Goal: Information Seeking & Learning: Learn about a topic

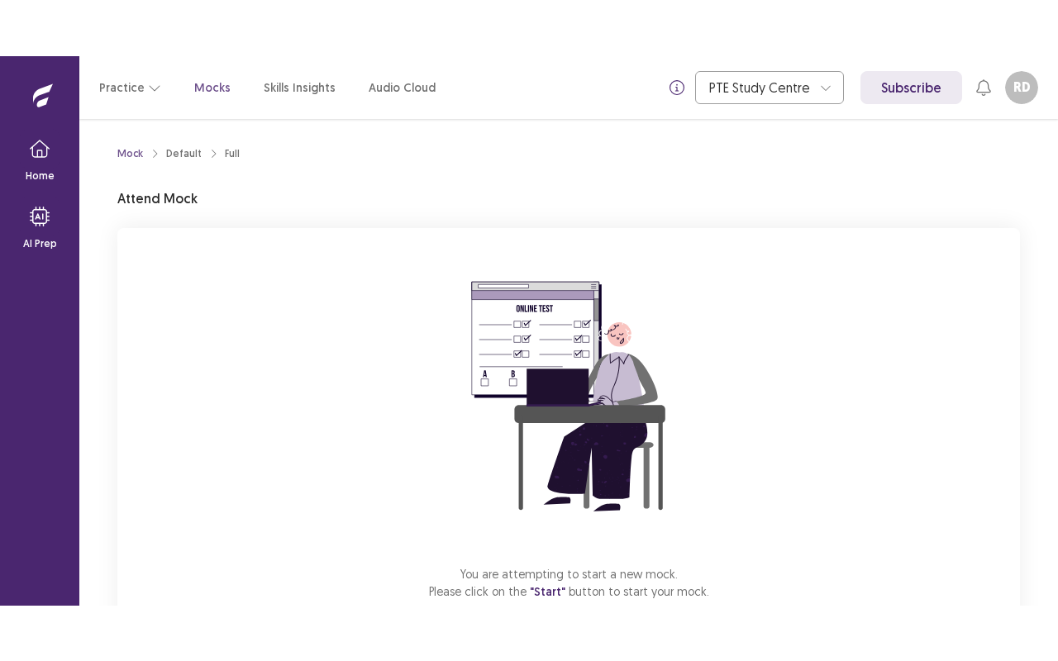
scroll to position [83, 0]
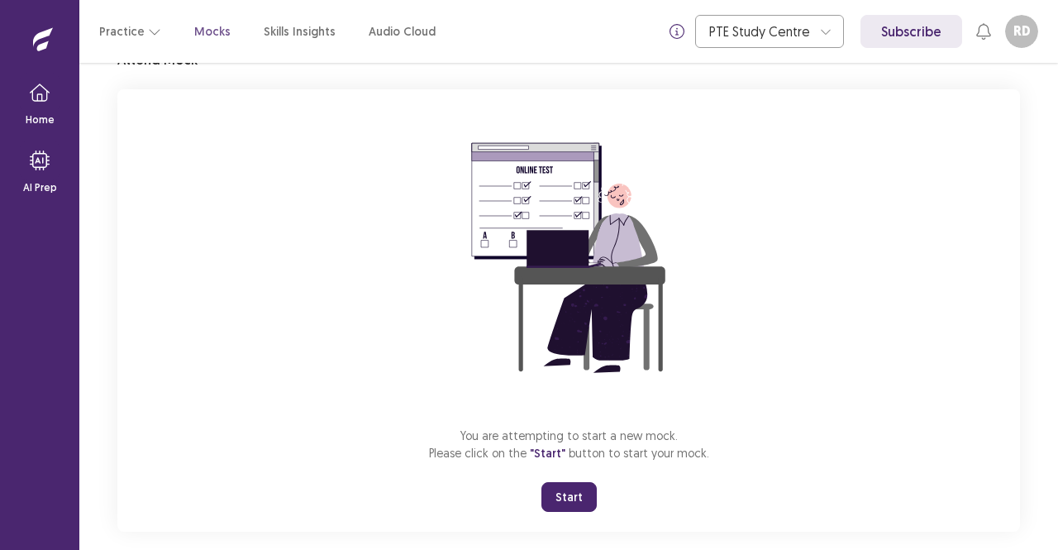
click at [569, 484] on button "Start" at bounding box center [568, 497] width 55 height 30
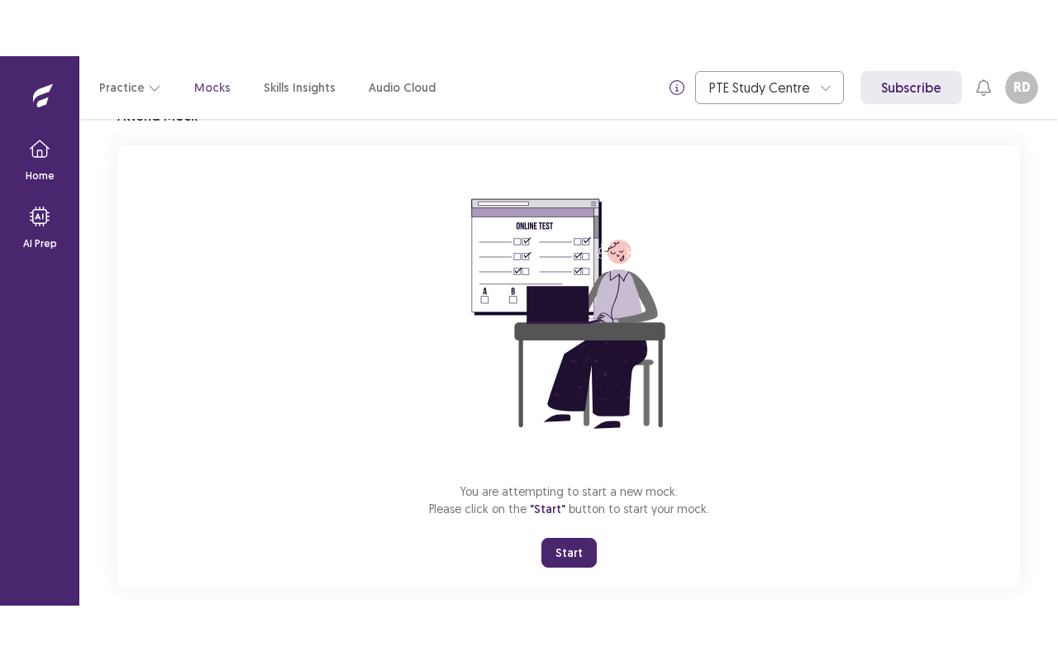
scroll to position [0, 0]
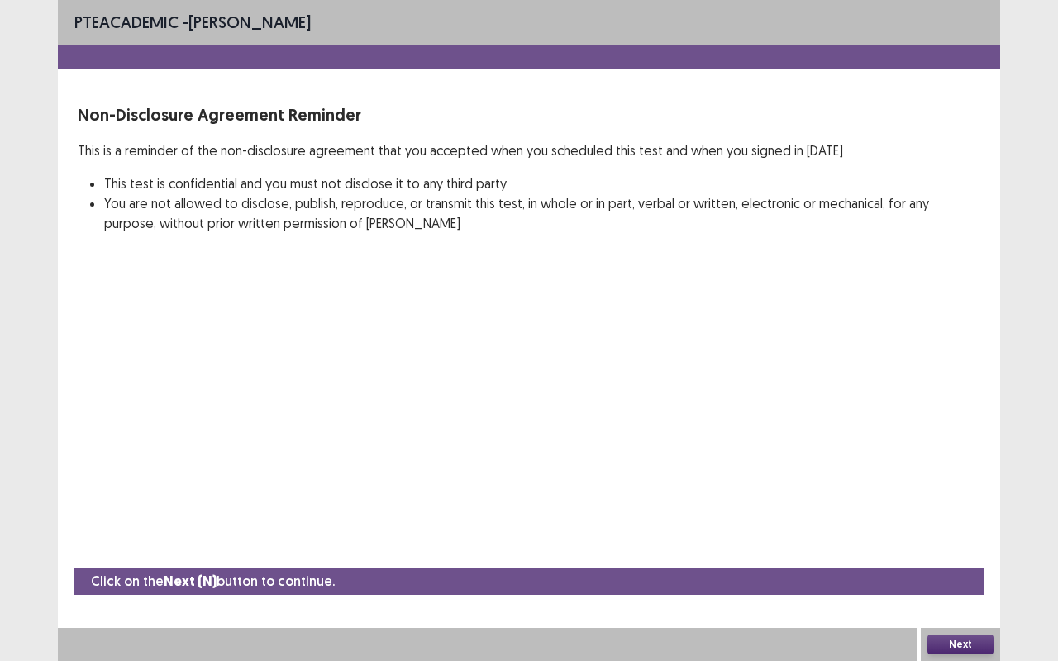
click at [973, 549] on button "Next" at bounding box center [960, 645] width 66 height 20
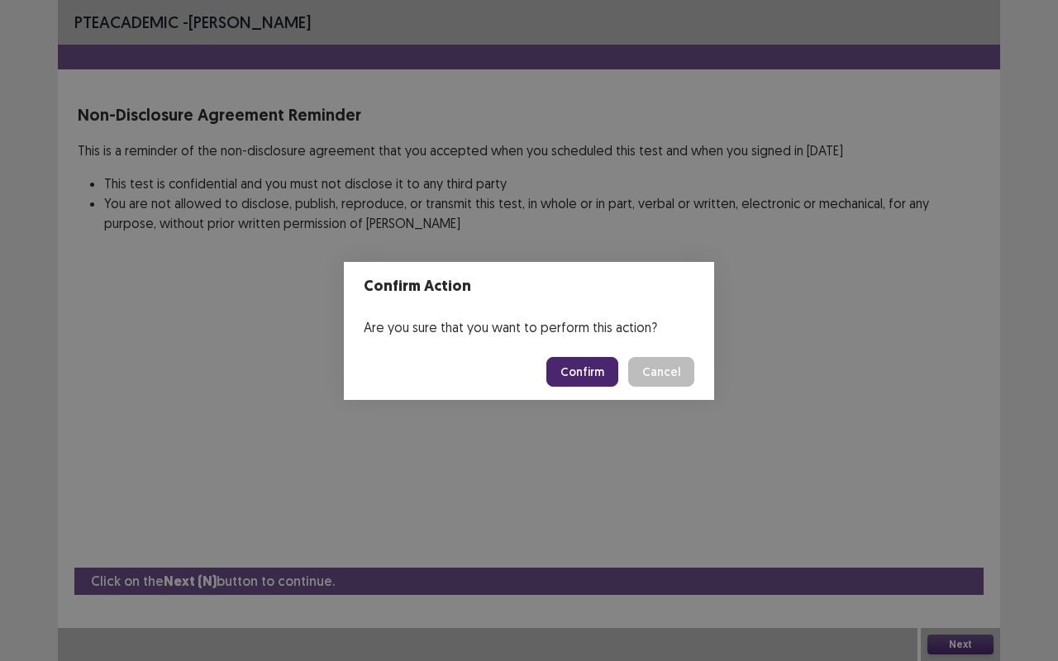
click at [661, 371] on button "Cancel" at bounding box center [661, 372] width 66 height 30
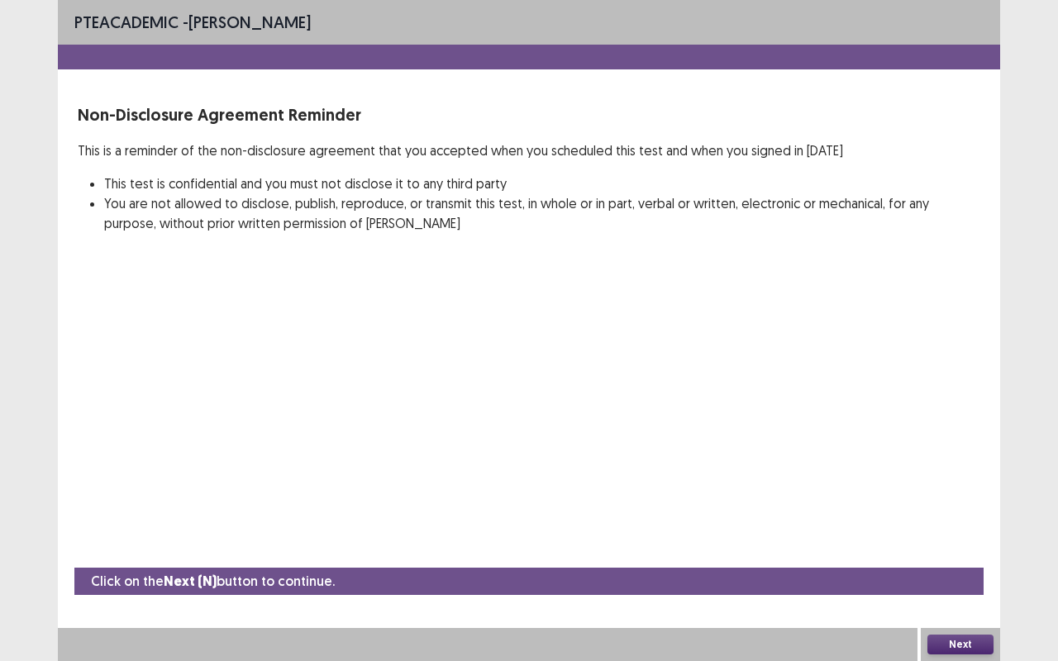
click at [962, 549] on button "Next" at bounding box center [960, 645] width 66 height 20
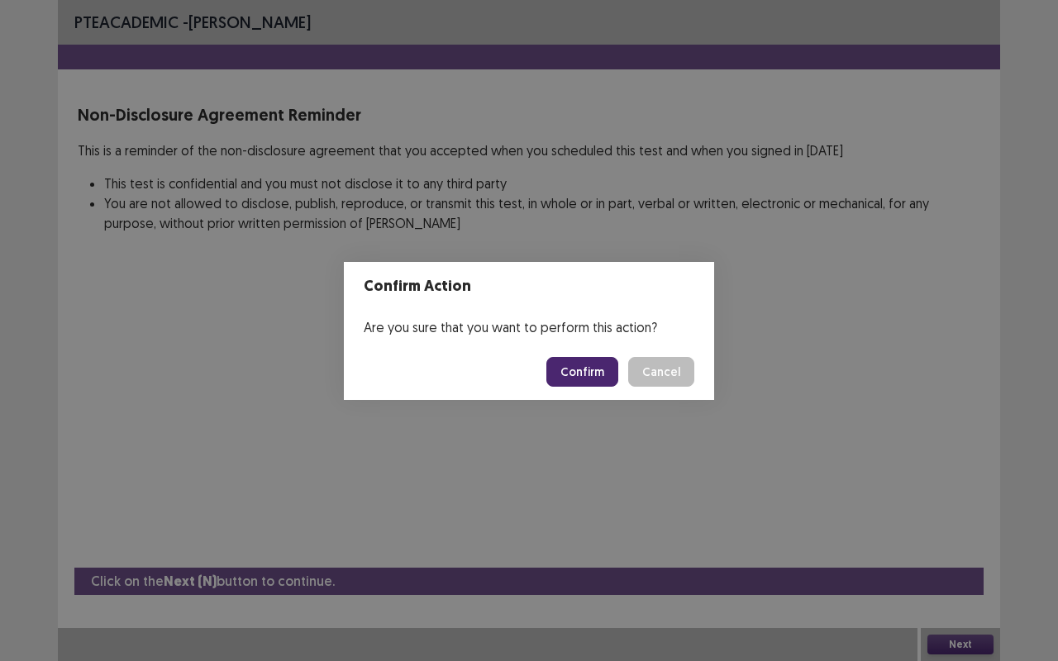
click at [580, 378] on button "Confirm" at bounding box center [582, 372] width 72 height 30
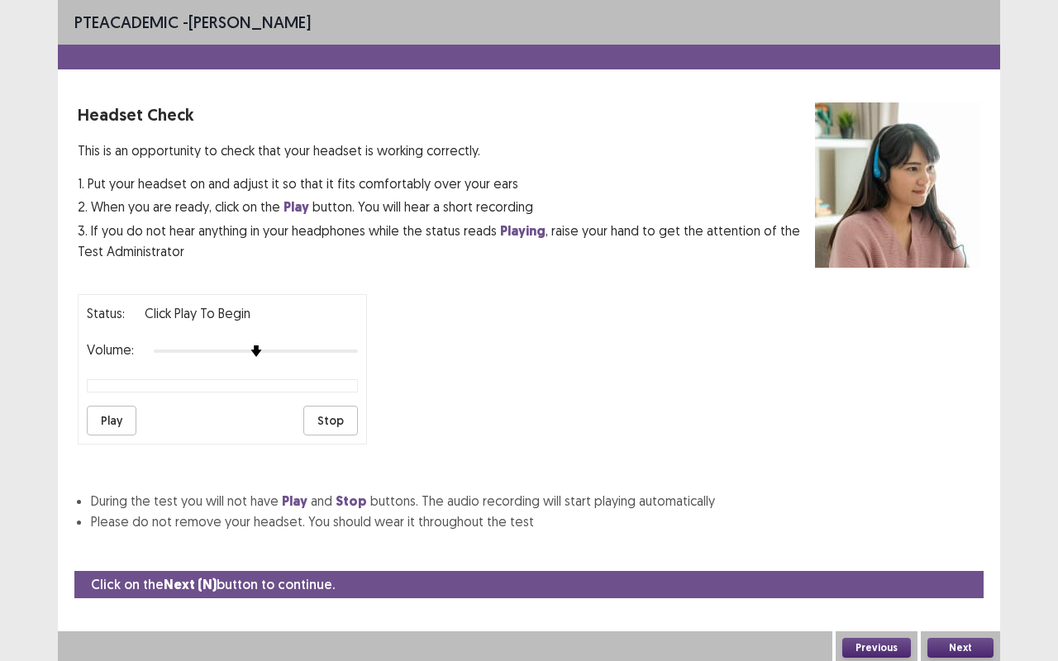
click at [124, 413] on button "Play" at bounding box center [112, 421] width 50 height 30
click at [307, 350] on div "Volume:" at bounding box center [222, 351] width 271 height 17
click at [117, 408] on button "Play" at bounding box center [112, 421] width 50 height 30
click at [336, 347] on img at bounding box center [337, 351] width 13 height 13
click at [106, 415] on button "Play" at bounding box center [112, 421] width 50 height 30
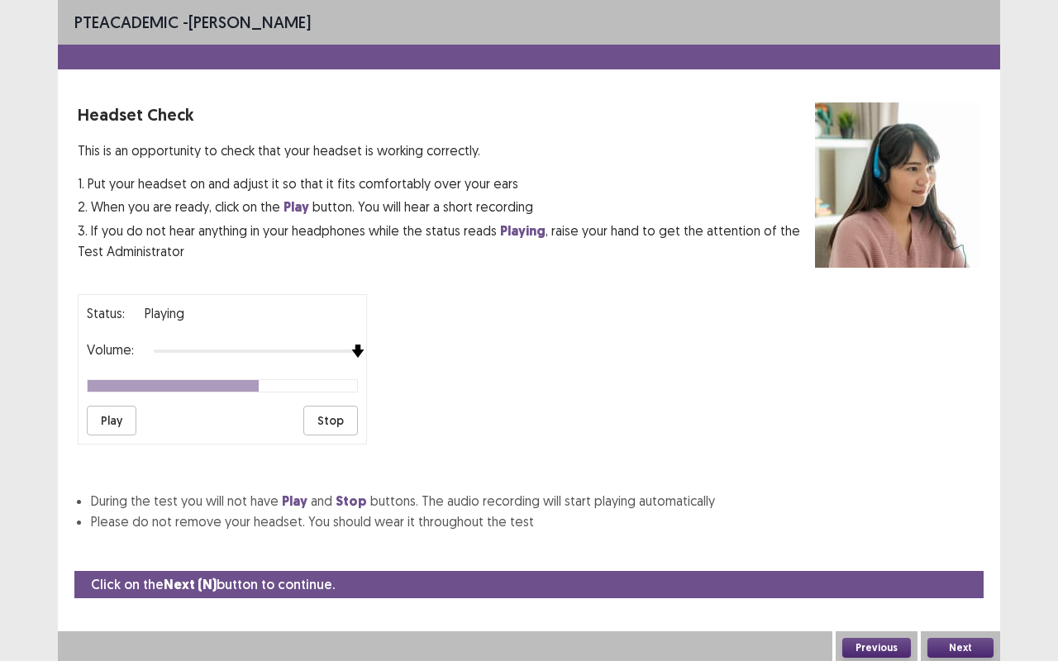
click at [351, 345] on img at bounding box center [357, 351] width 13 height 13
click at [950, 549] on button "Next" at bounding box center [960, 648] width 66 height 20
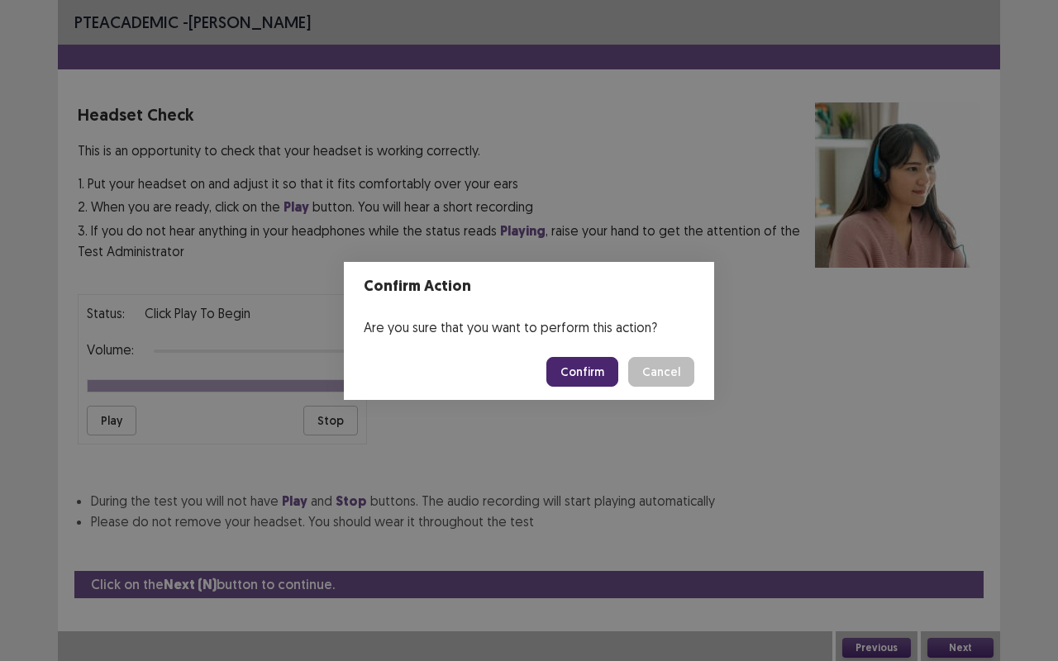
click at [571, 378] on button "Confirm" at bounding box center [582, 372] width 72 height 30
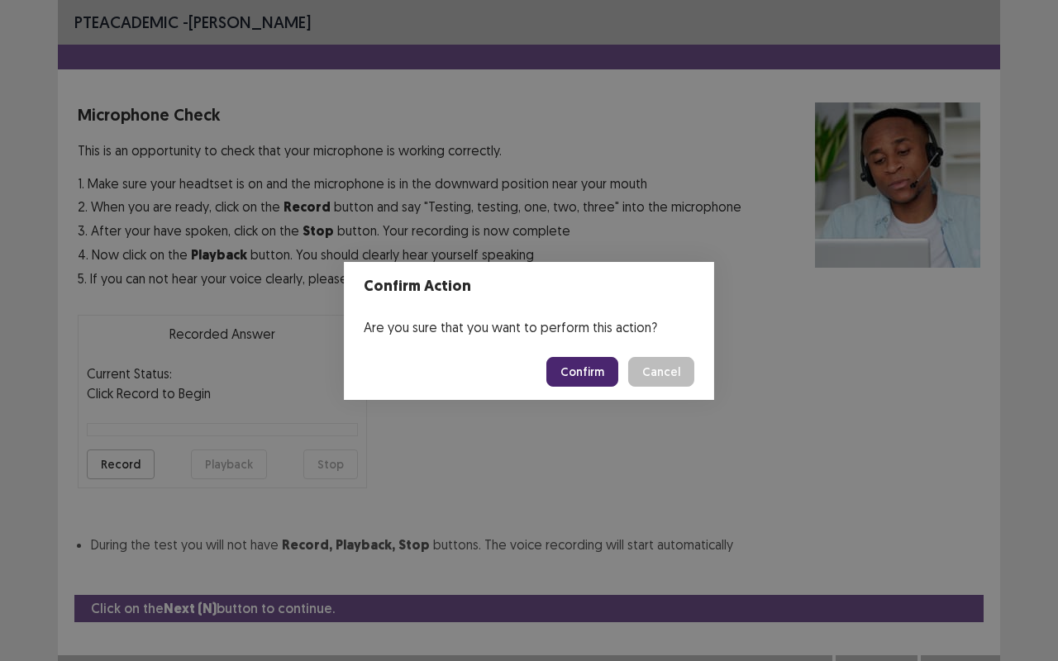
scroll to position [18, 0]
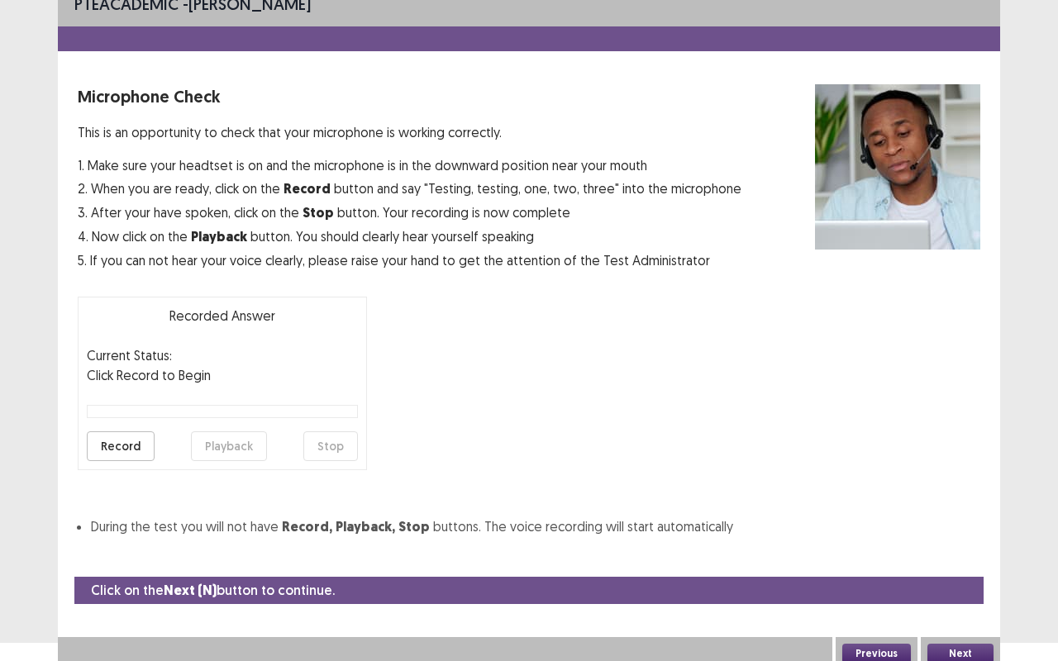
click at [122, 448] on button "Record" at bounding box center [121, 446] width 68 height 30
click at [331, 451] on button "Stop" at bounding box center [330, 446] width 55 height 30
click at [228, 449] on button "Playback" at bounding box center [229, 446] width 76 height 30
click at [117, 448] on button "Record" at bounding box center [121, 446] width 68 height 30
click at [318, 453] on button "Stop" at bounding box center [330, 446] width 55 height 30
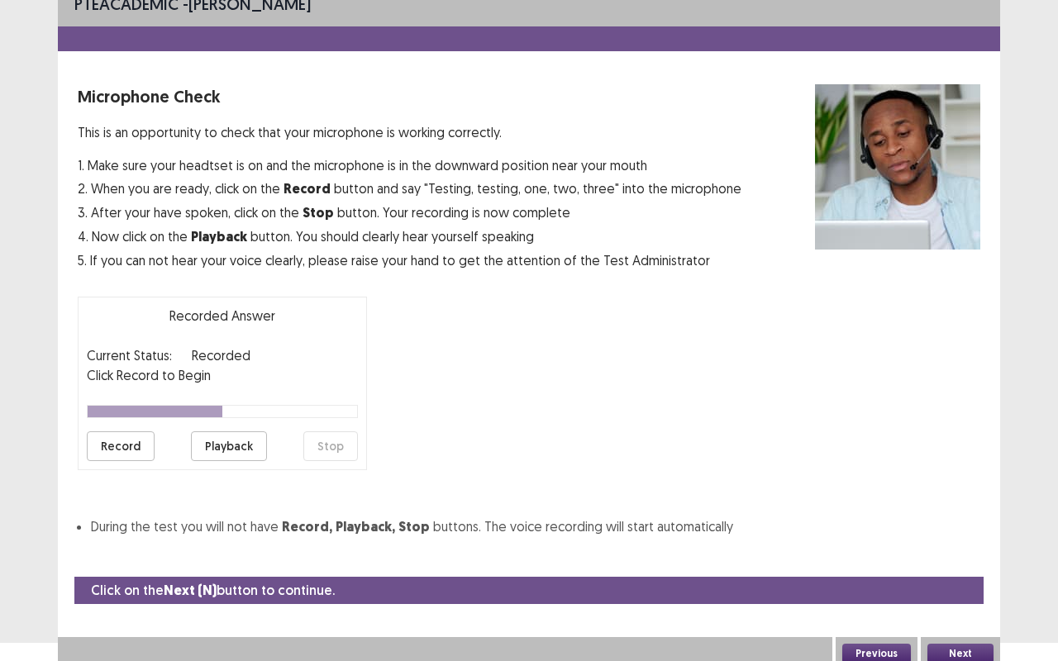
click at [250, 441] on button "Playback" at bounding box center [229, 446] width 76 height 30
click at [958, 549] on button "Next" at bounding box center [960, 654] width 66 height 20
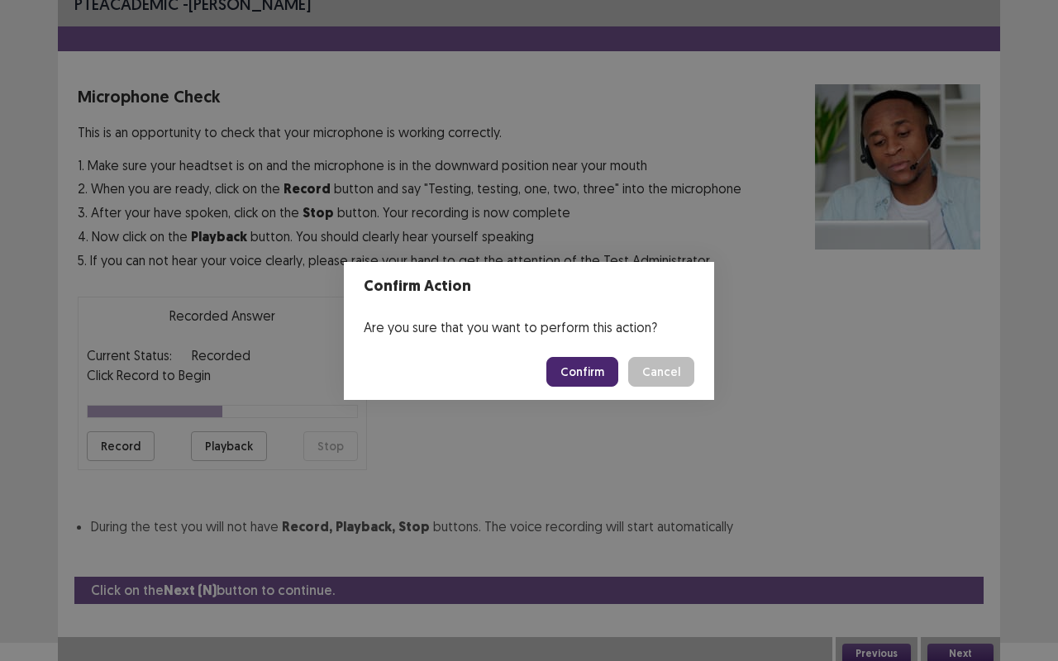
click at [574, 376] on button "Confirm" at bounding box center [582, 372] width 72 height 30
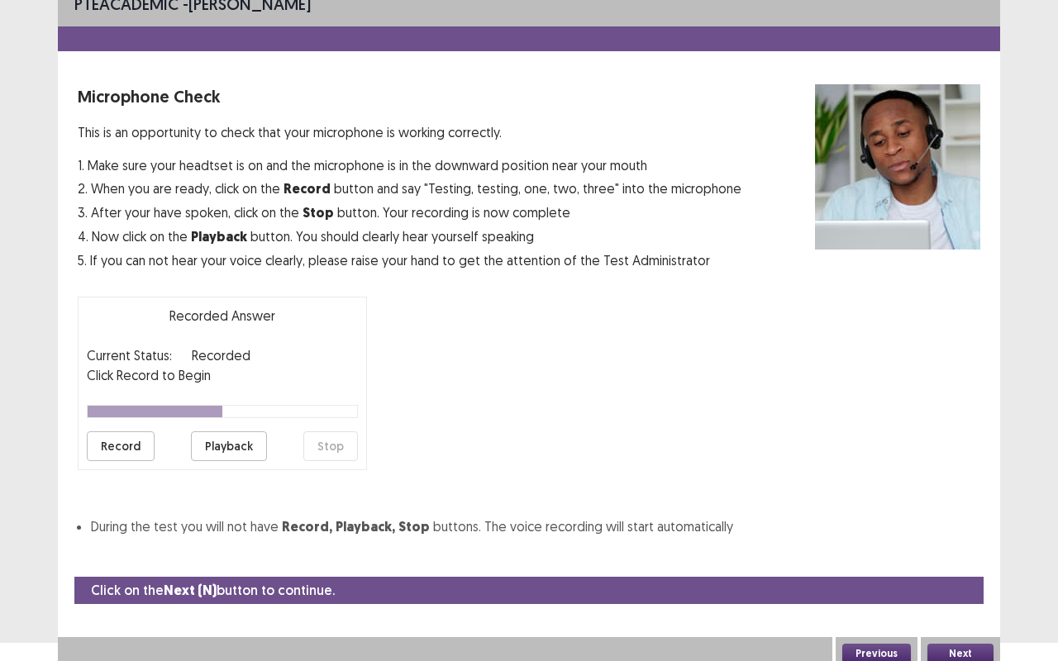
scroll to position [0, 0]
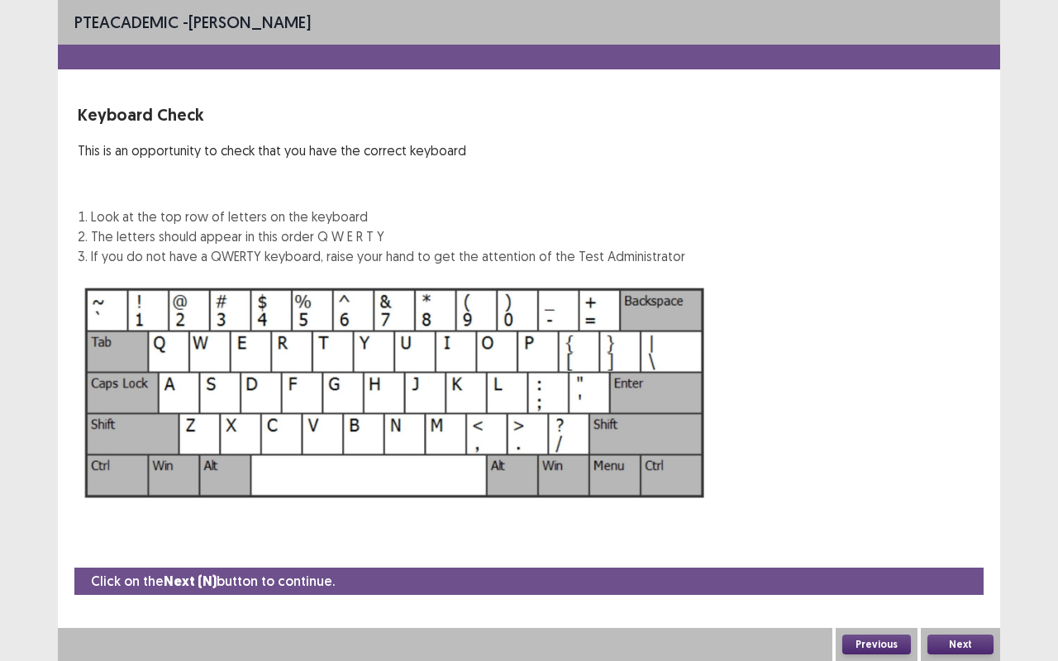
click at [947, 549] on button "Next" at bounding box center [960, 645] width 66 height 20
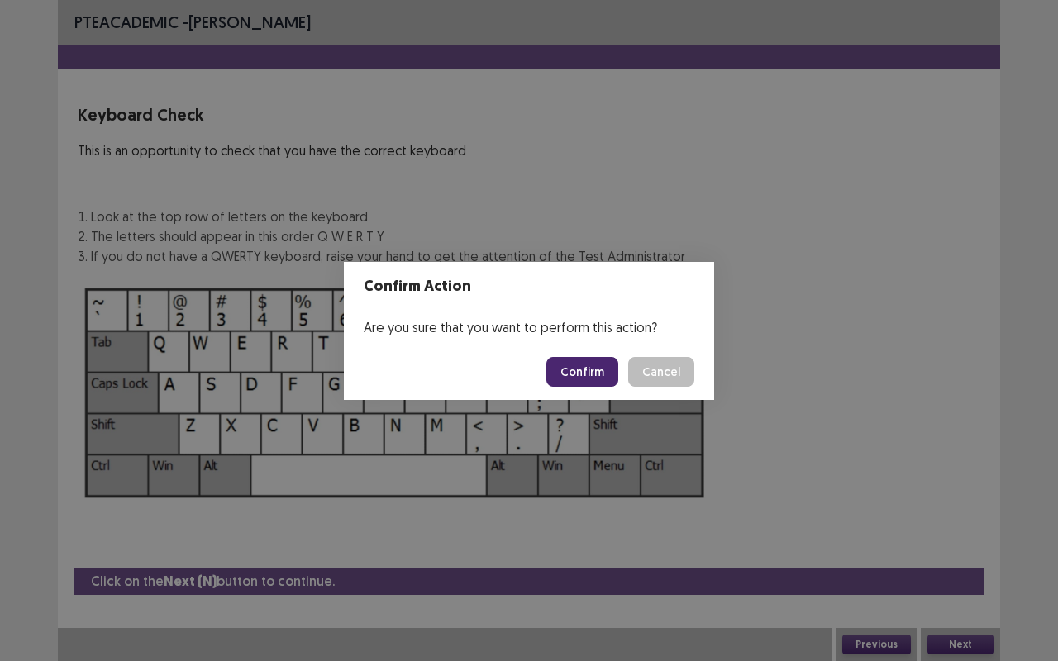
click at [577, 378] on button "Confirm" at bounding box center [582, 372] width 72 height 30
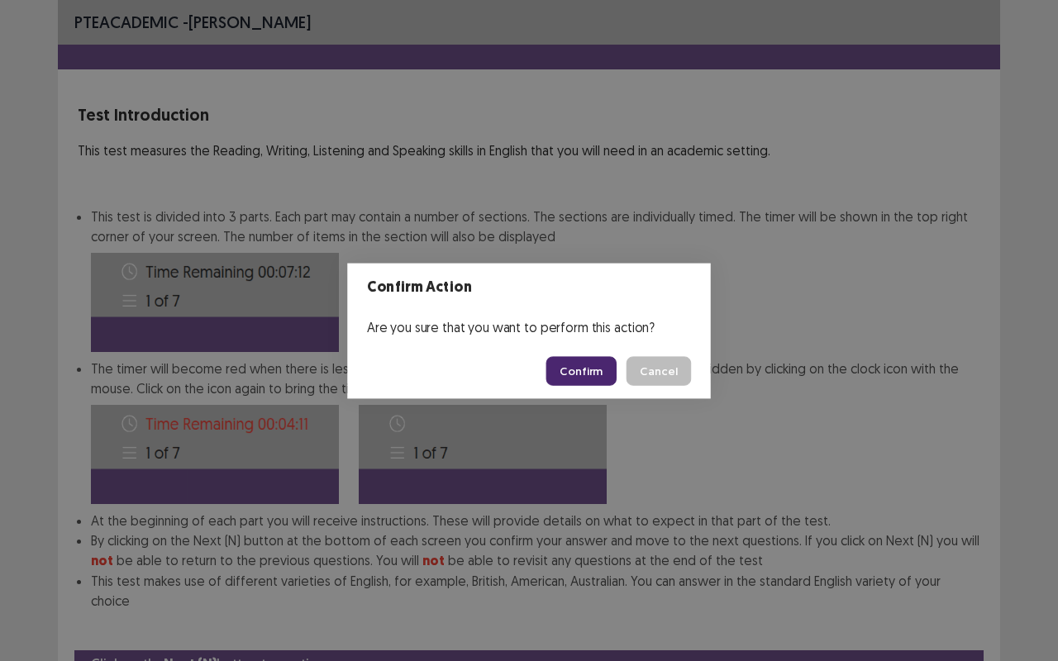
scroll to position [62, 0]
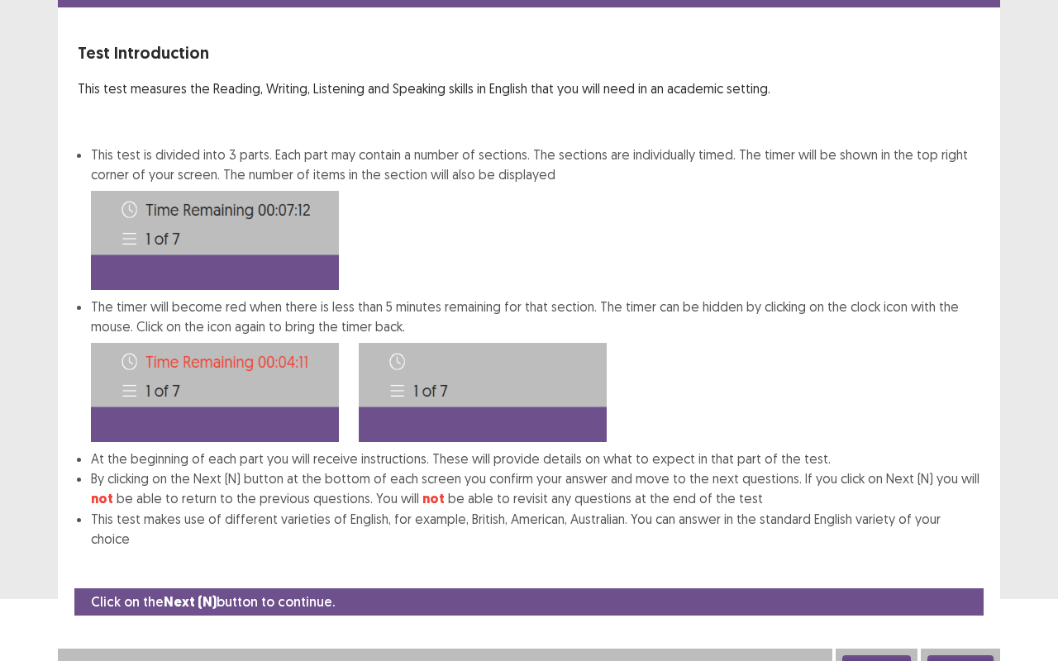
click at [969, 549] on button "Next" at bounding box center [960, 665] width 66 height 20
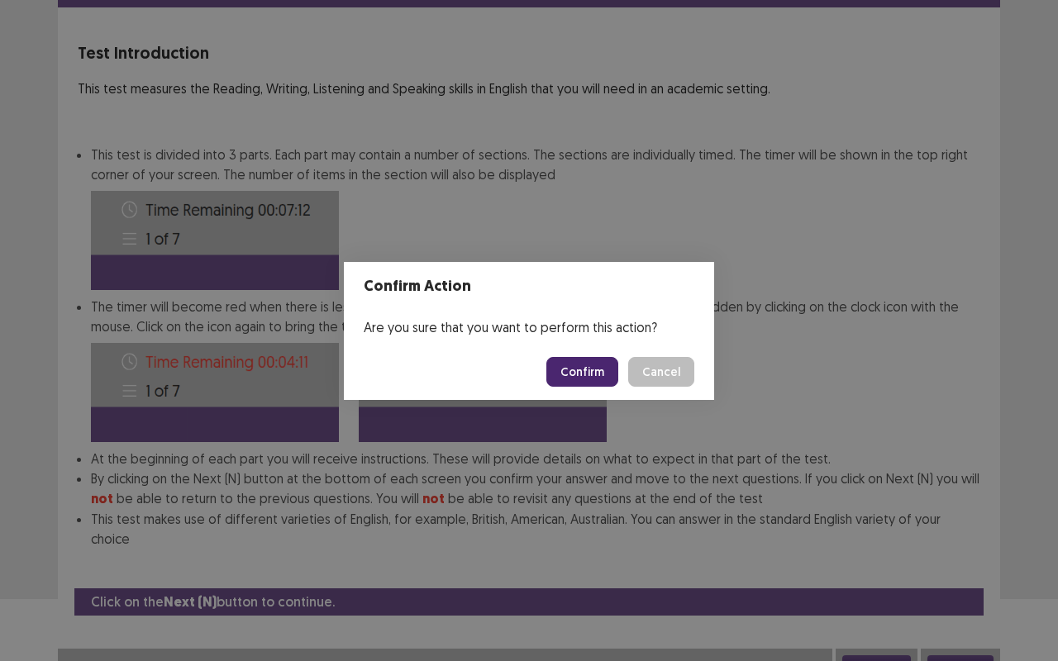
click at [577, 375] on button "Confirm" at bounding box center [582, 372] width 72 height 30
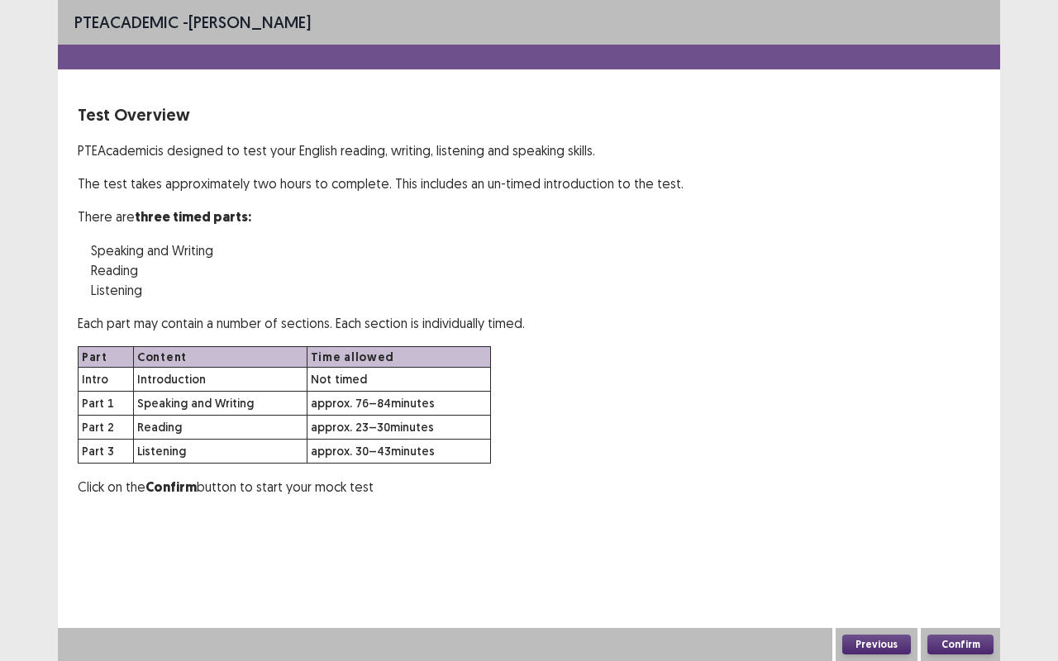
scroll to position [0, 0]
click at [942, 549] on button "Confirm" at bounding box center [960, 645] width 66 height 20
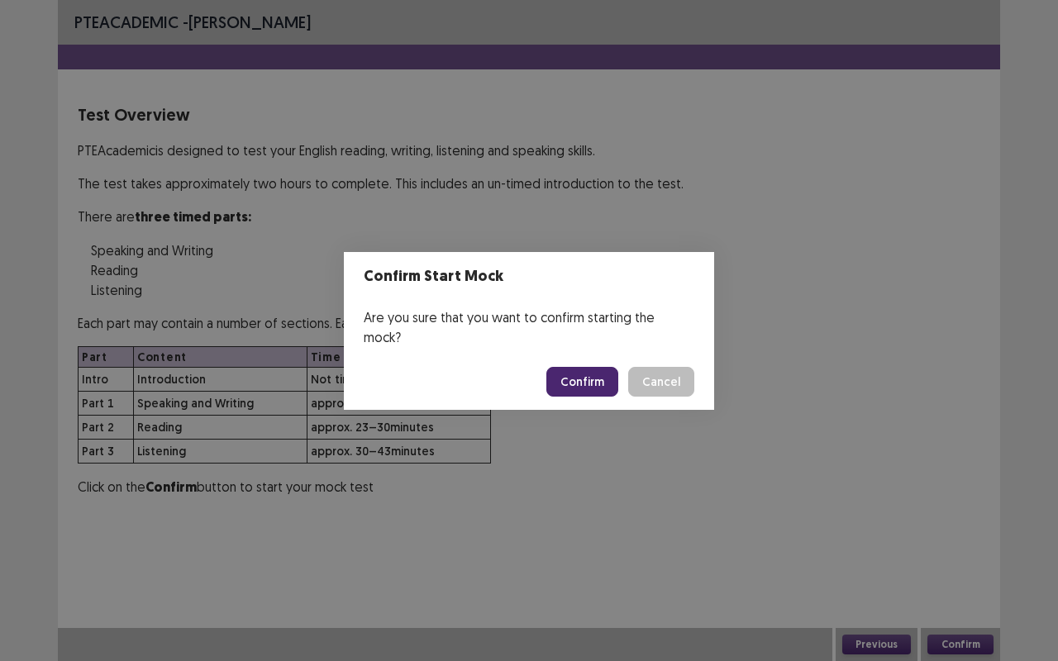
click at [579, 367] on button "Confirm" at bounding box center [582, 382] width 72 height 30
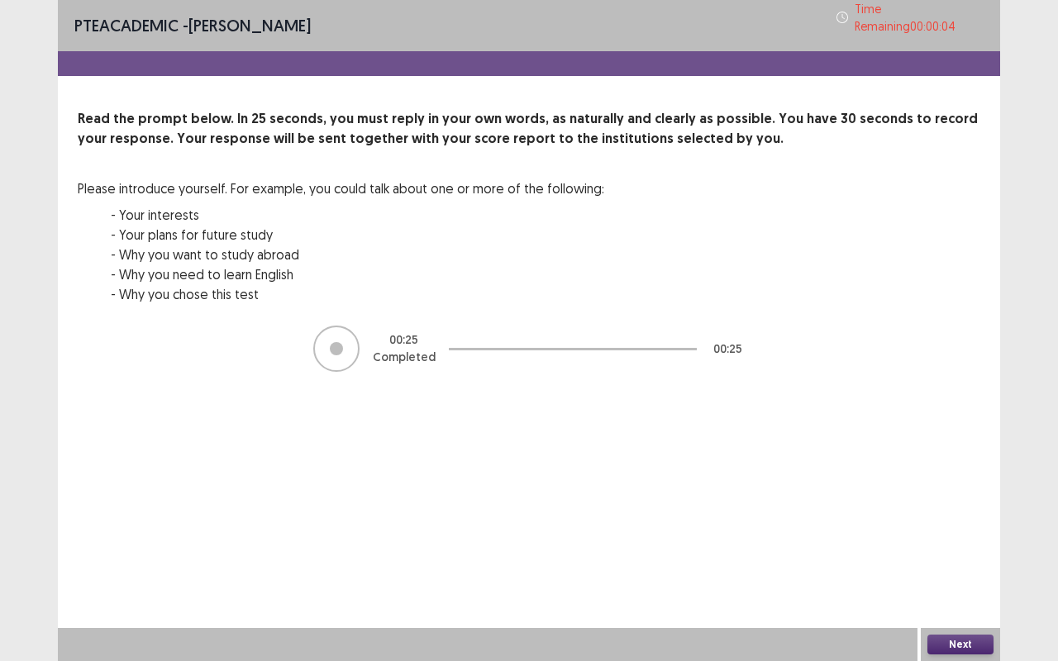
click at [955, 549] on button "Next" at bounding box center [960, 645] width 66 height 20
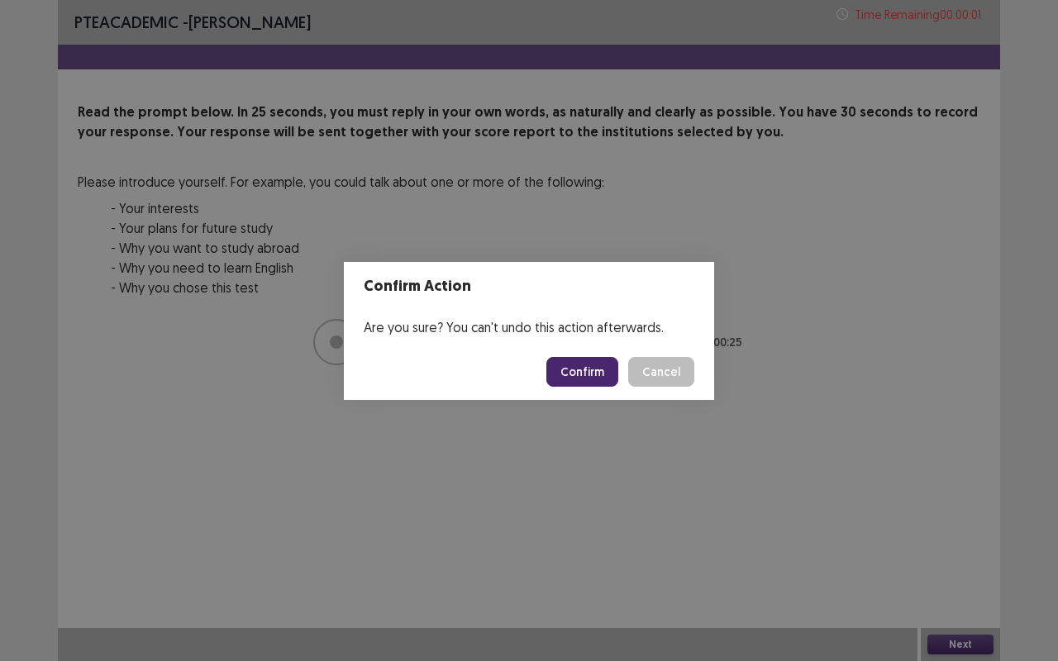
click at [593, 374] on button "Confirm" at bounding box center [582, 372] width 72 height 30
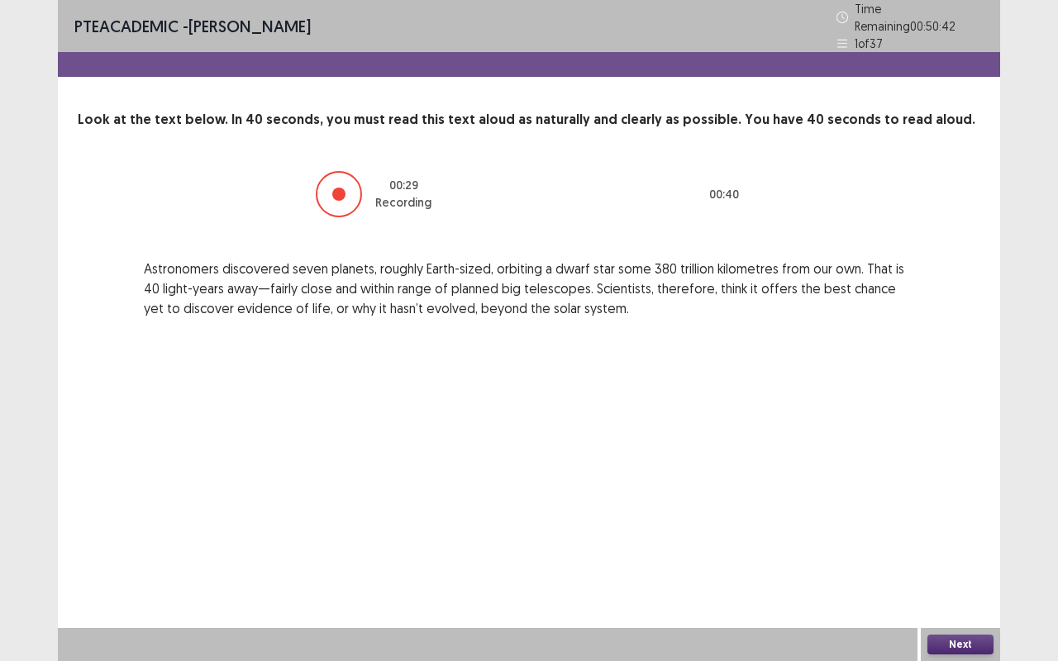
click at [989, 549] on button "Next" at bounding box center [960, 645] width 66 height 20
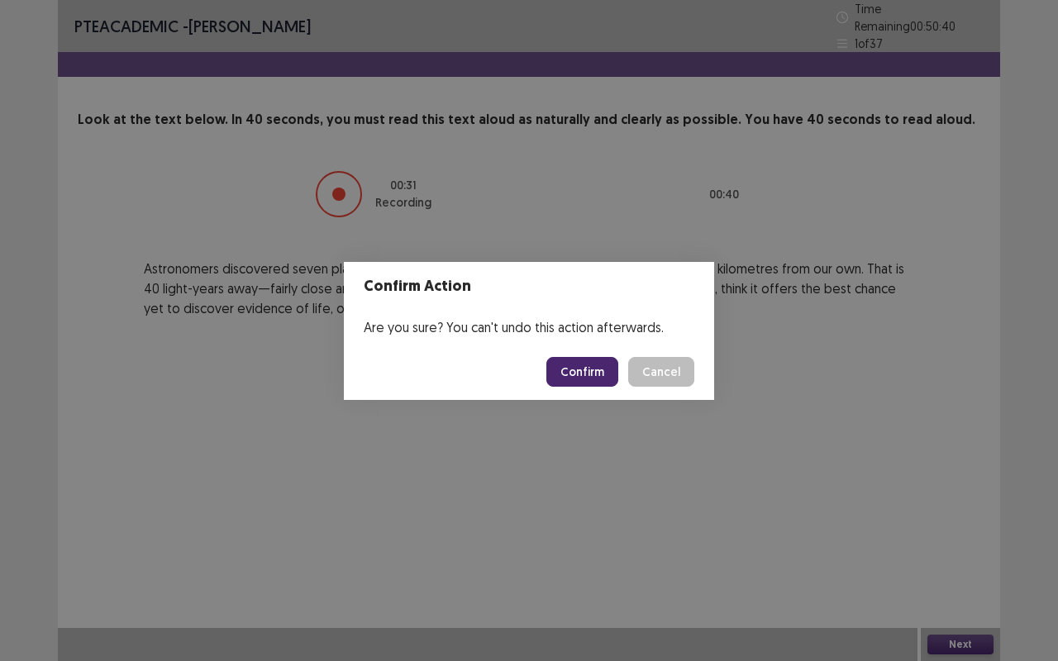
click at [562, 369] on button "Confirm" at bounding box center [582, 372] width 72 height 30
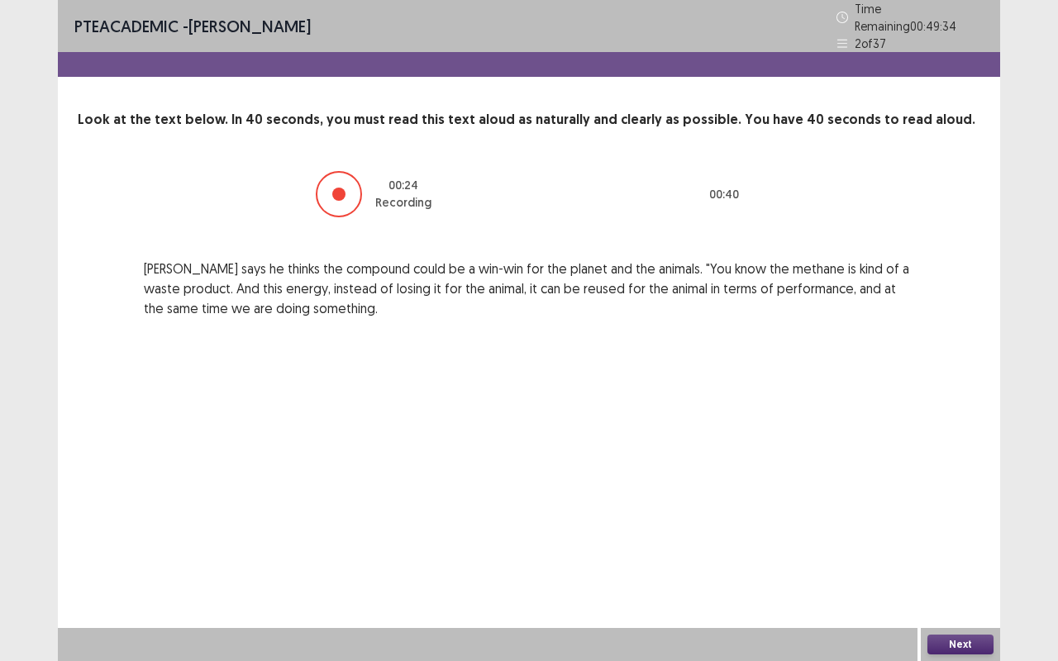
click at [942, 549] on button "Next" at bounding box center [960, 645] width 66 height 20
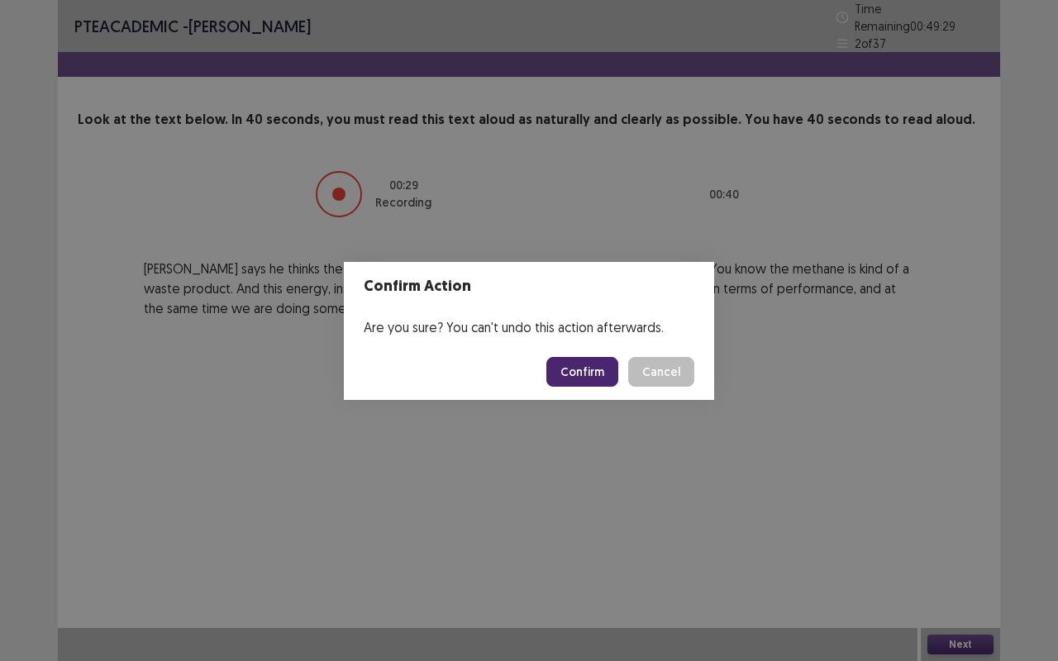
click at [580, 368] on button "Confirm" at bounding box center [582, 372] width 72 height 30
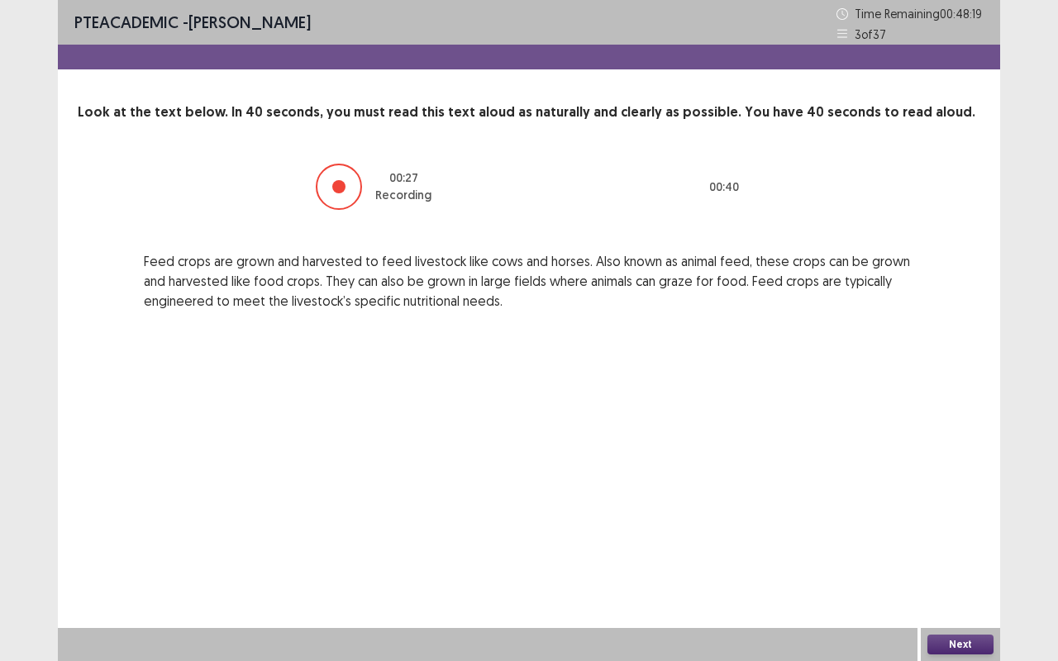
click at [952, 549] on button "Next" at bounding box center [960, 645] width 66 height 20
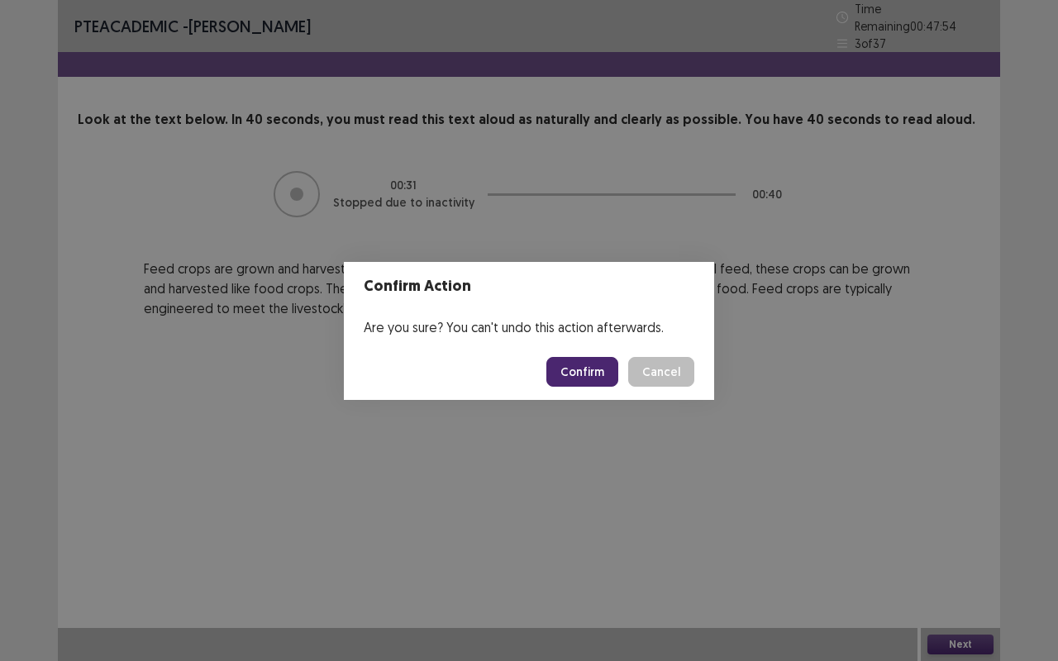
click at [593, 372] on button "Confirm" at bounding box center [582, 372] width 72 height 30
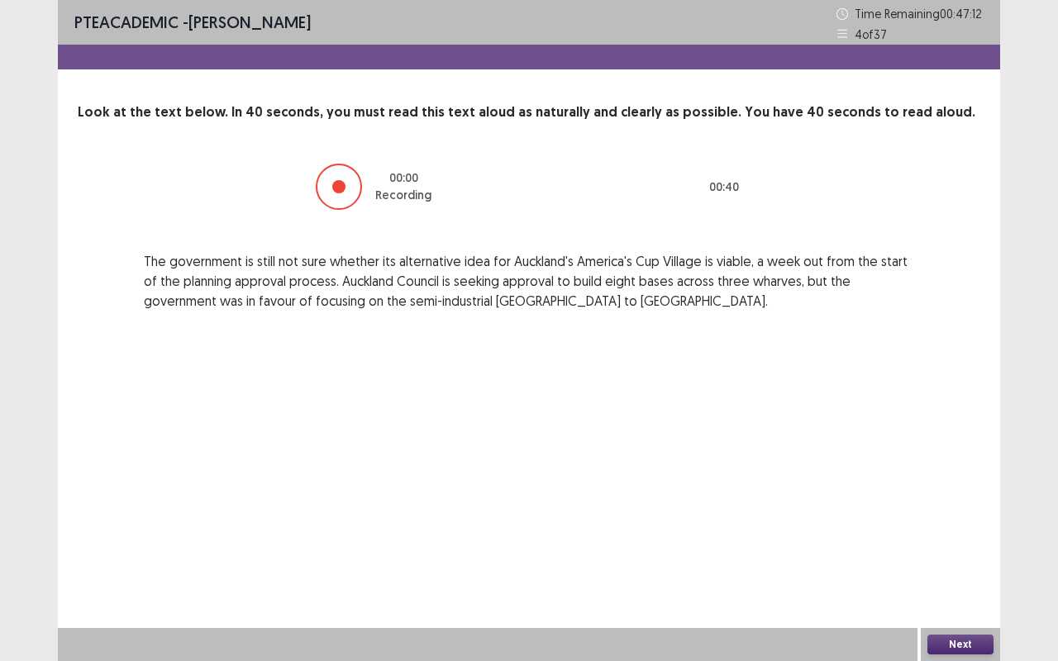
click at [238, 259] on p "The government is still not sure whether its alternative idea for Auckland's Am…" at bounding box center [529, 280] width 770 height 59
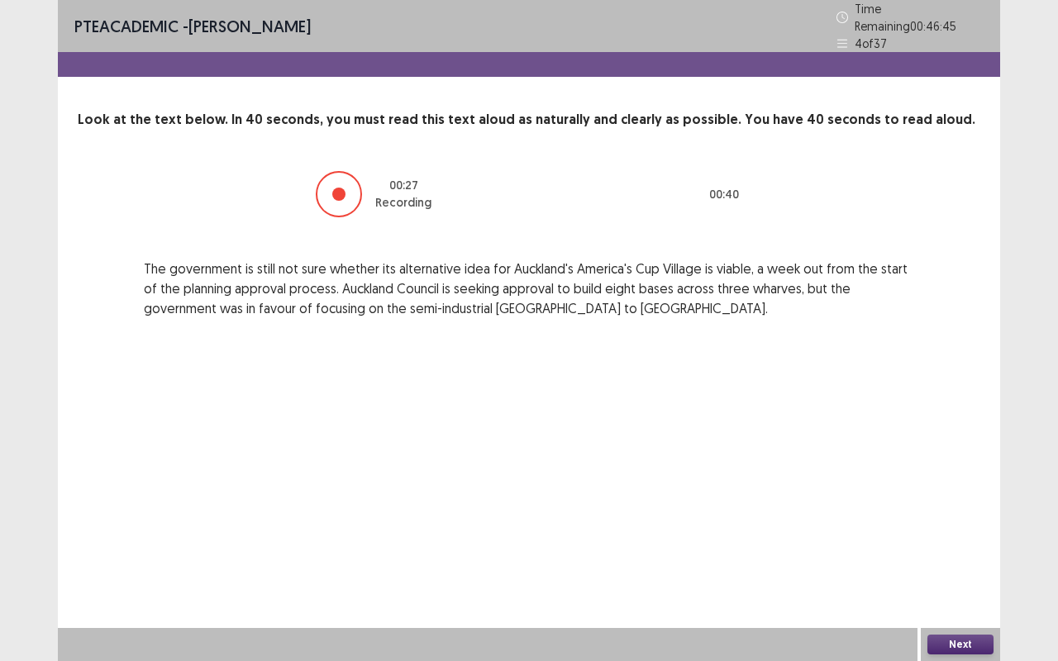
click at [962, 549] on button "Next" at bounding box center [960, 645] width 66 height 20
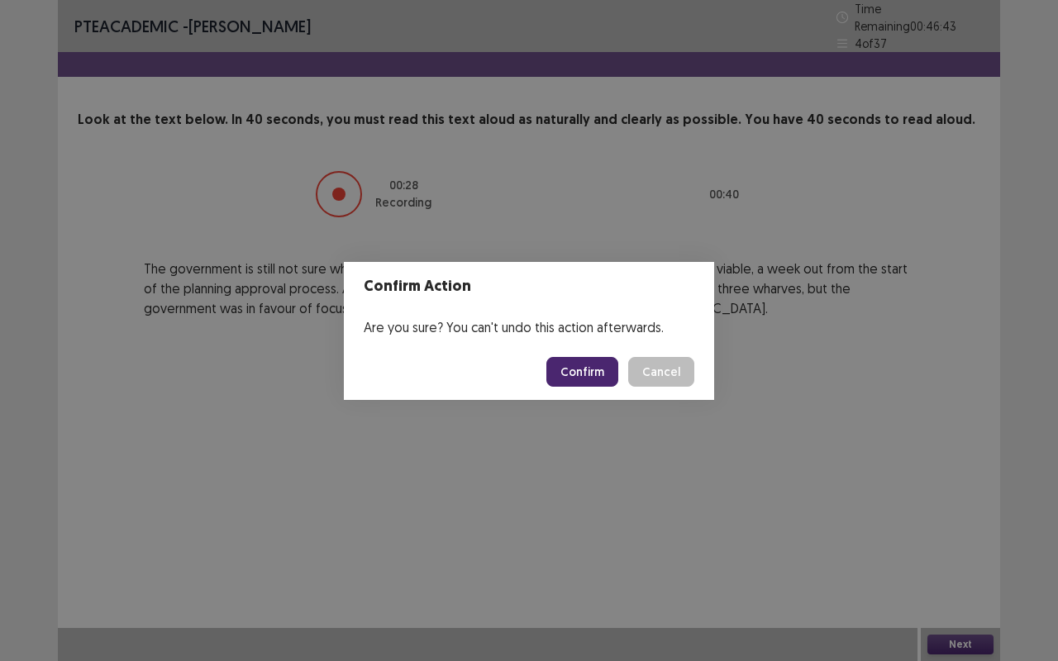
click at [565, 375] on button "Confirm" at bounding box center [582, 372] width 72 height 30
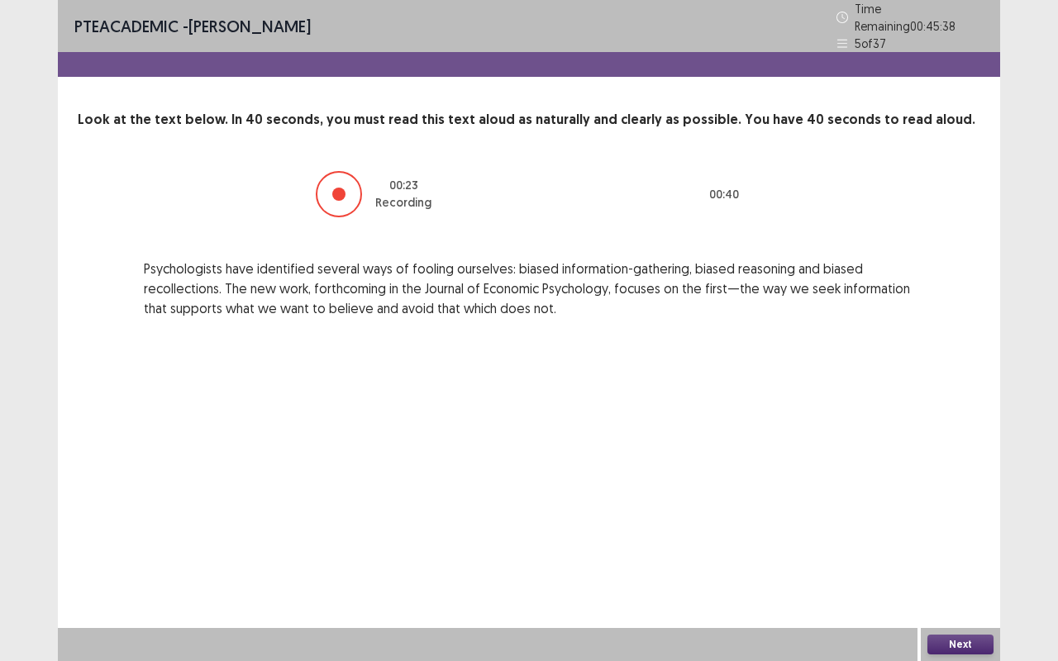
click at [967, 549] on button "Next" at bounding box center [960, 645] width 66 height 20
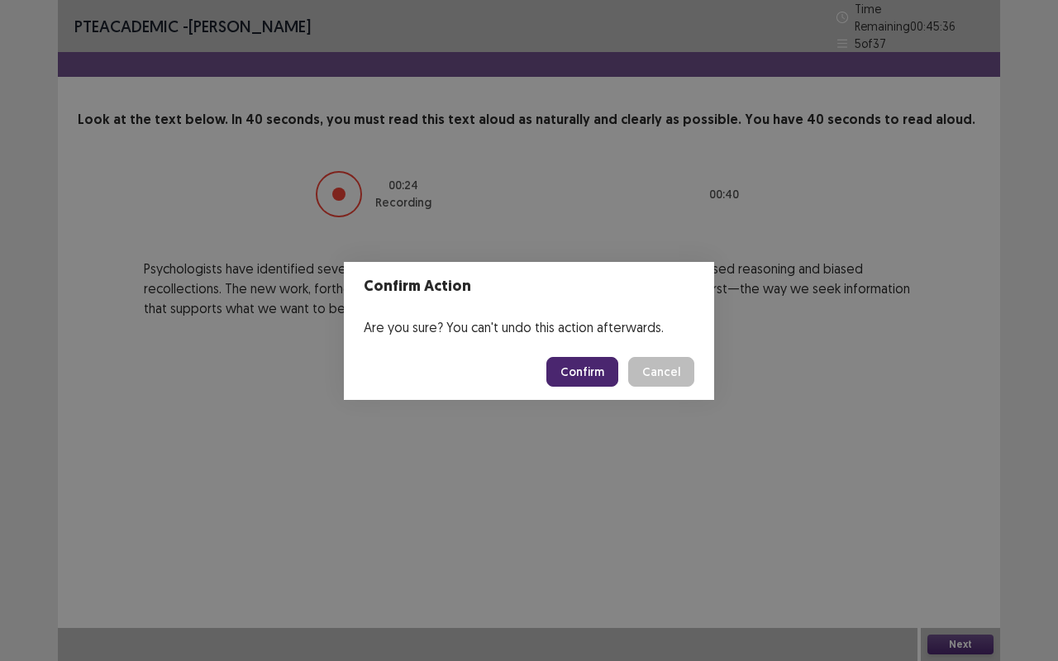
click at [584, 362] on button "Confirm" at bounding box center [582, 372] width 72 height 30
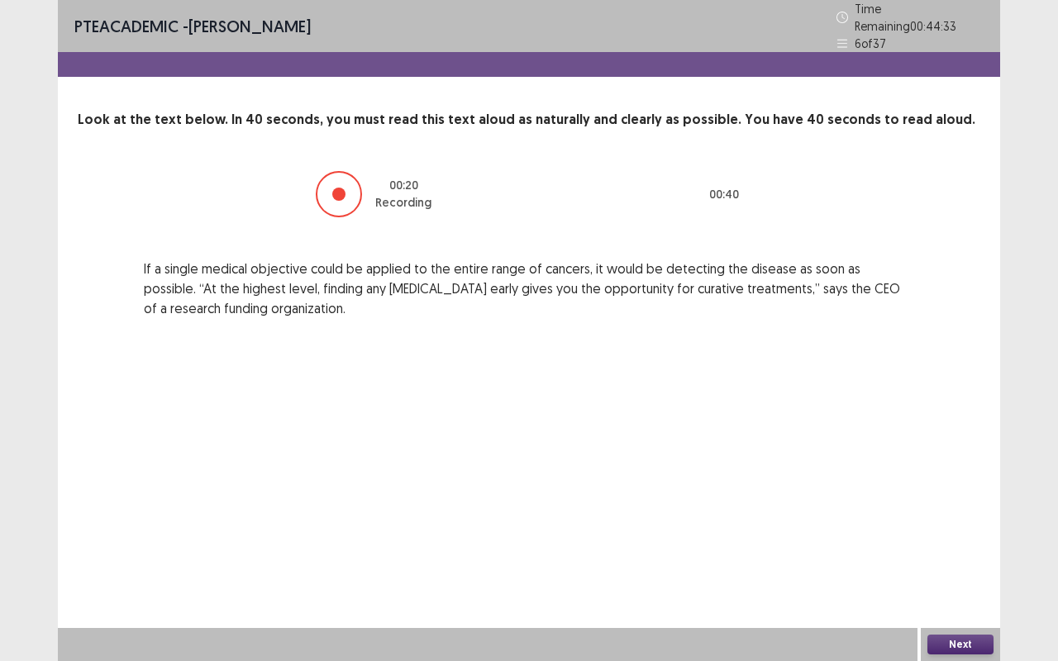
click at [939, 549] on button "Next" at bounding box center [960, 645] width 66 height 20
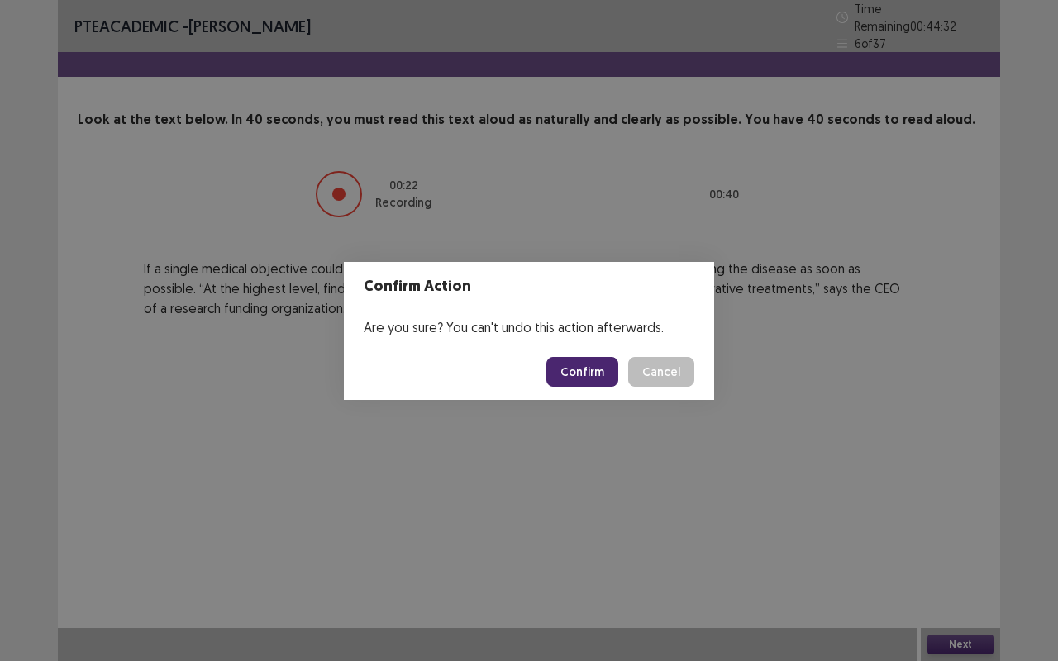
click at [584, 374] on button "Confirm" at bounding box center [582, 372] width 72 height 30
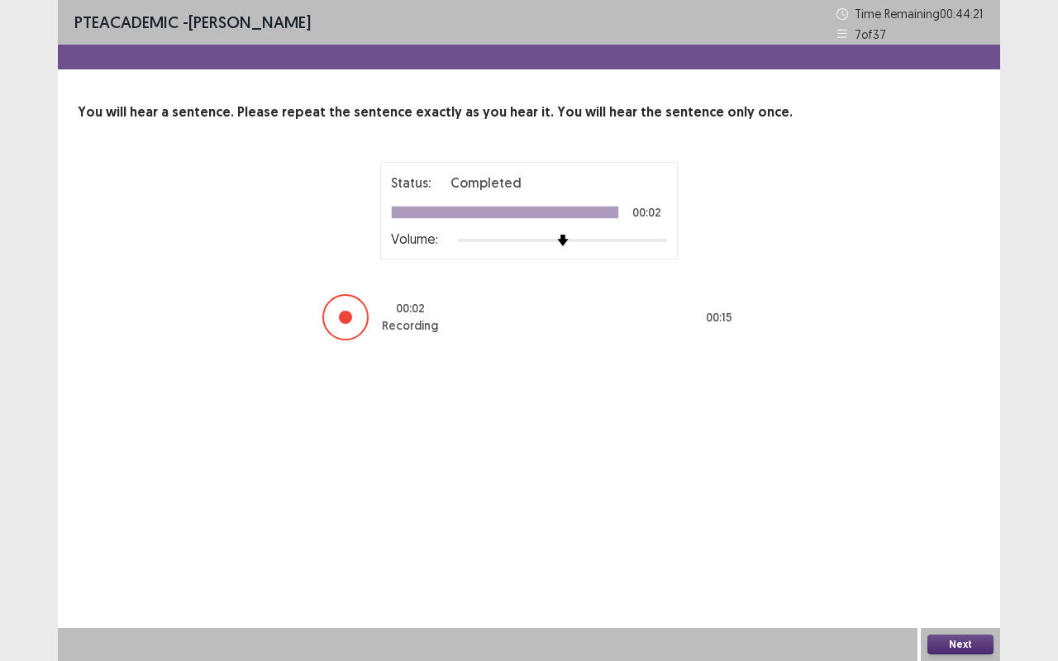
click at [973, 549] on button "Next" at bounding box center [960, 645] width 66 height 20
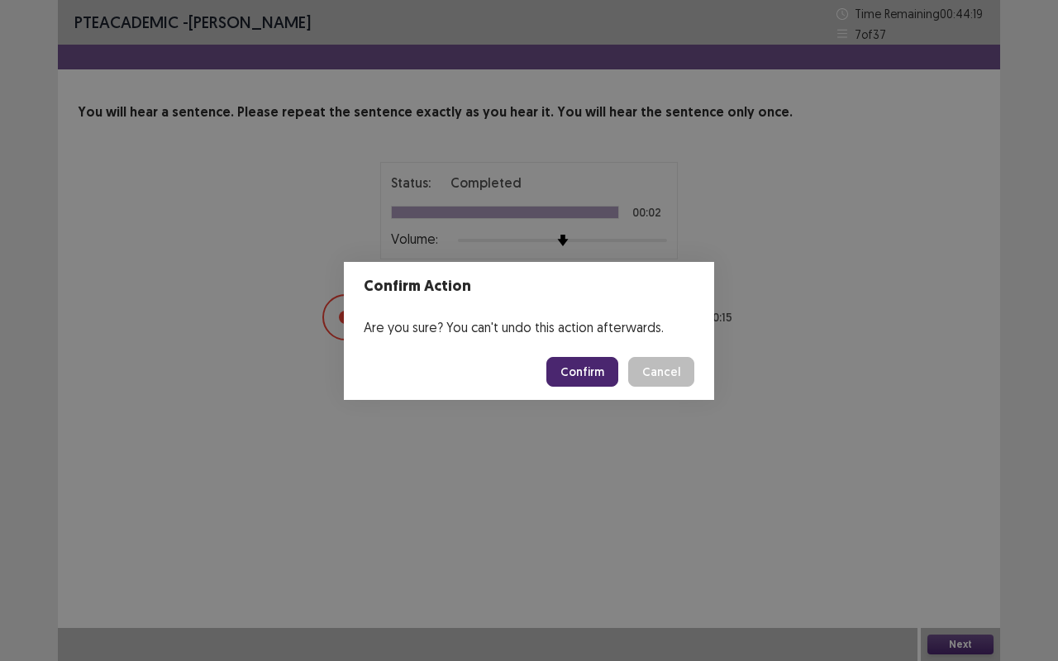
click at [592, 360] on button "Confirm" at bounding box center [582, 372] width 72 height 30
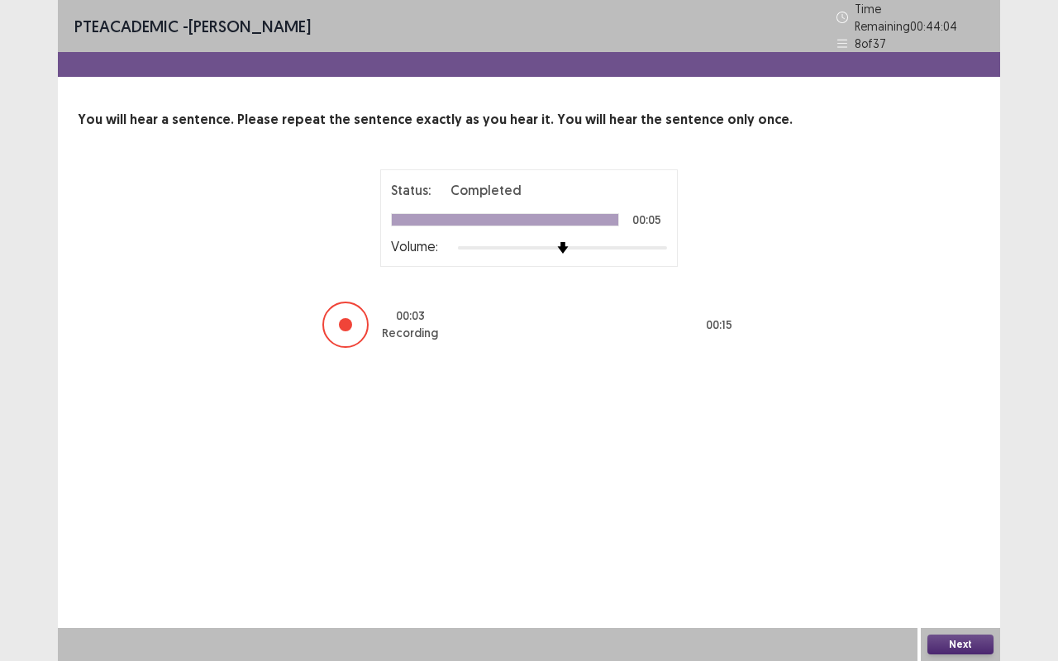
click at [944, 549] on button "Next" at bounding box center [960, 645] width 66 height 20
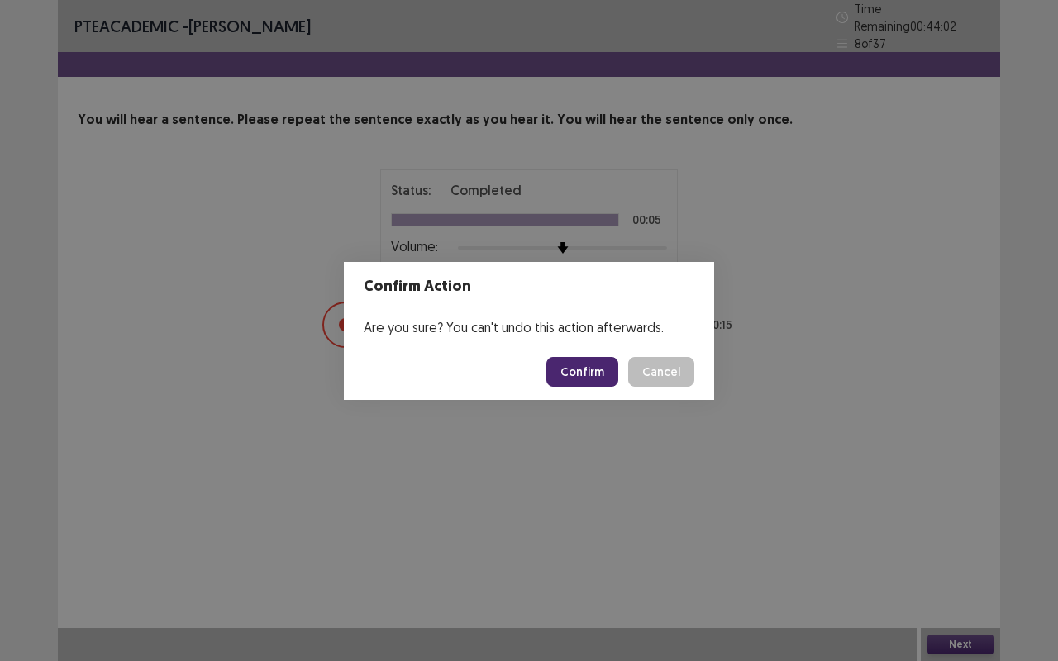
click at [569, 378] on button "Confirm" at bounding box center [582, 372] width 72 height 30
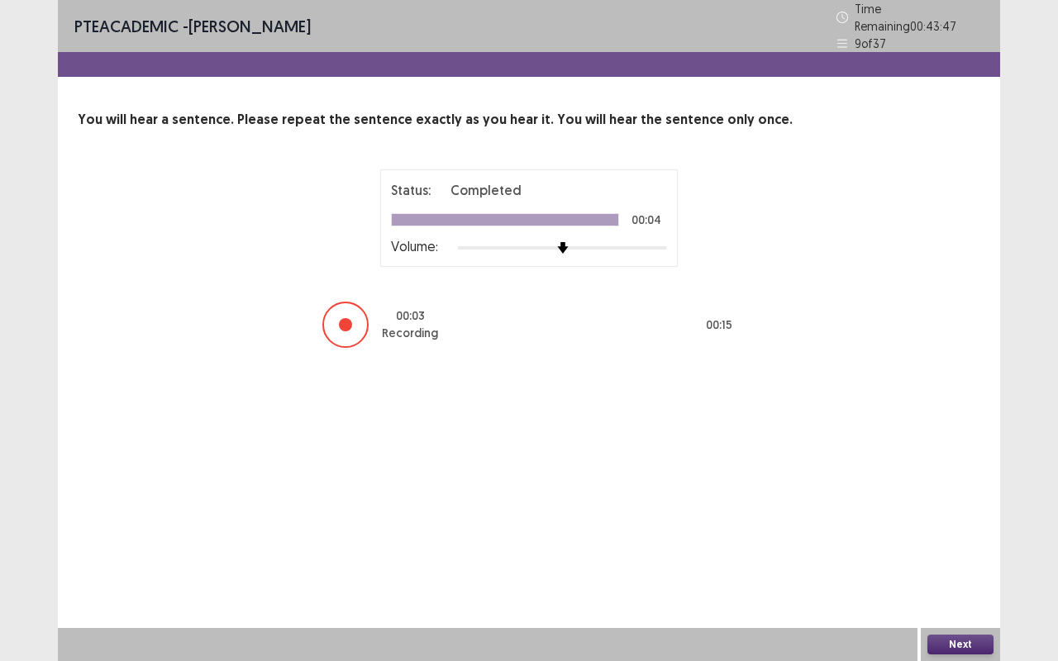
click at [965, 549] on button "Next" at bounding box center [960, 645] width 66 height 20
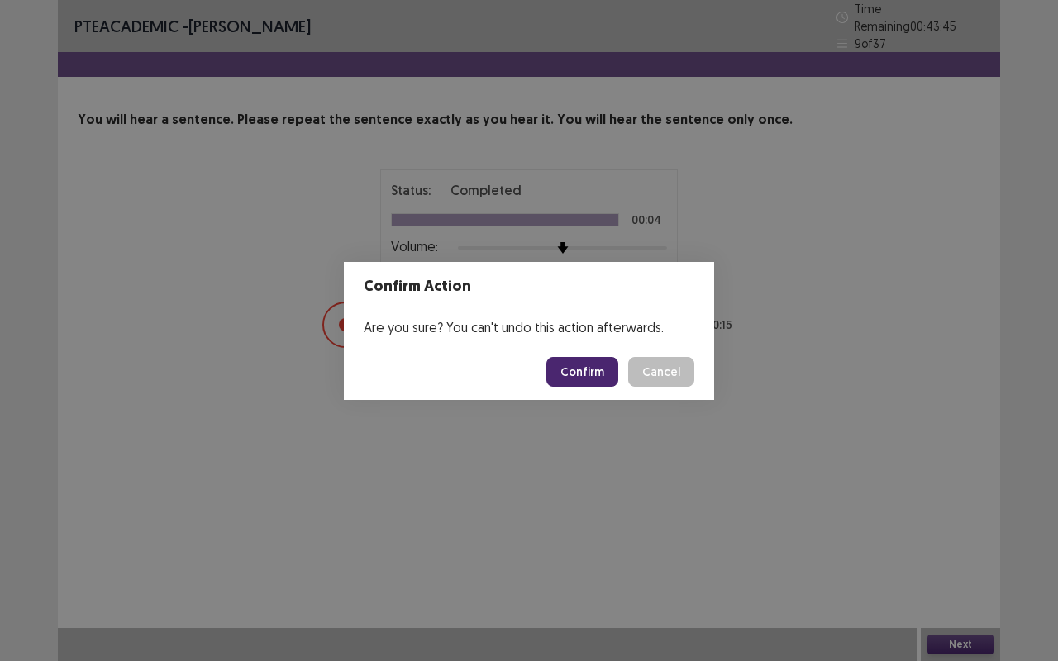
click at [569, 367] on button "Confirm" at bounding box center [582, 372] width 72 height 30
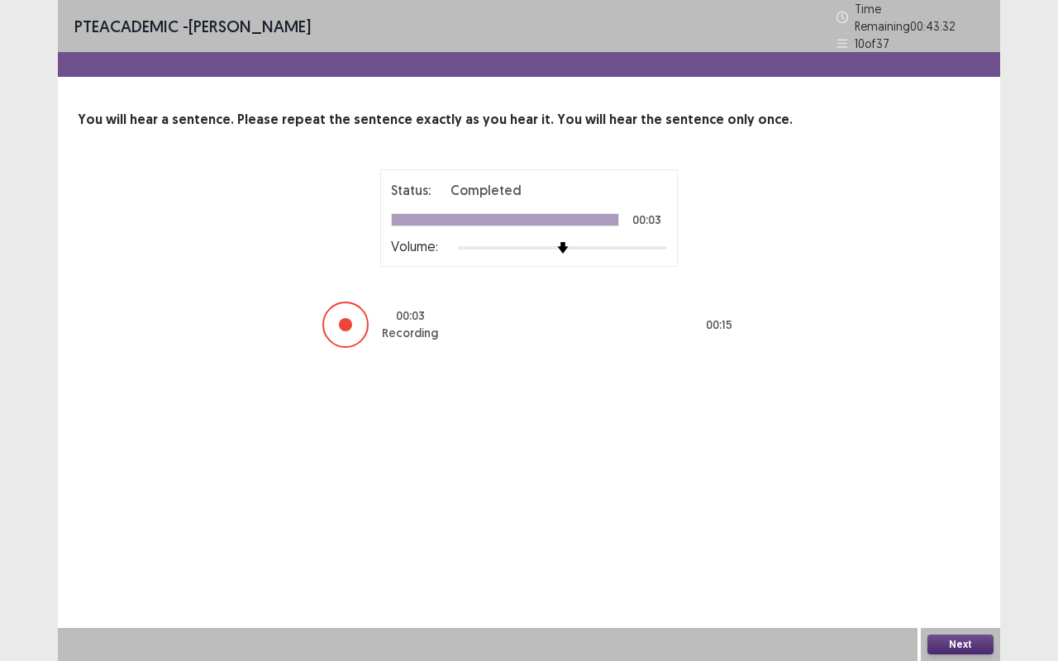
click at [946, 549] on button "Next" at bounding box center [960, 645] width 66 height 20
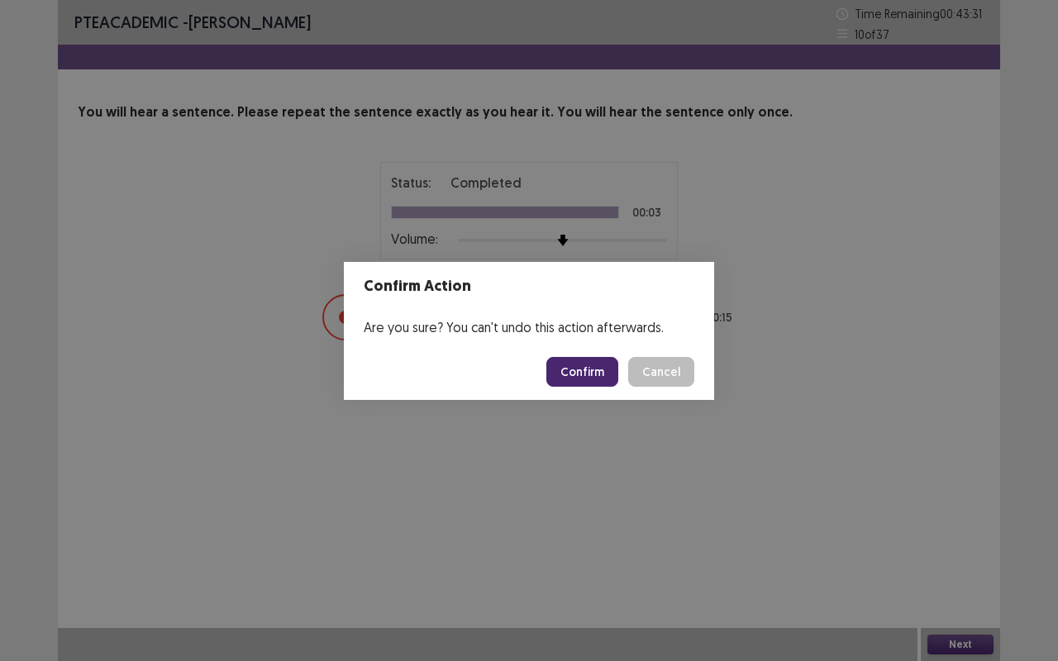
click at [577, 382] on button "Confirm" at bounding box center [582, 372] width 72 height 30
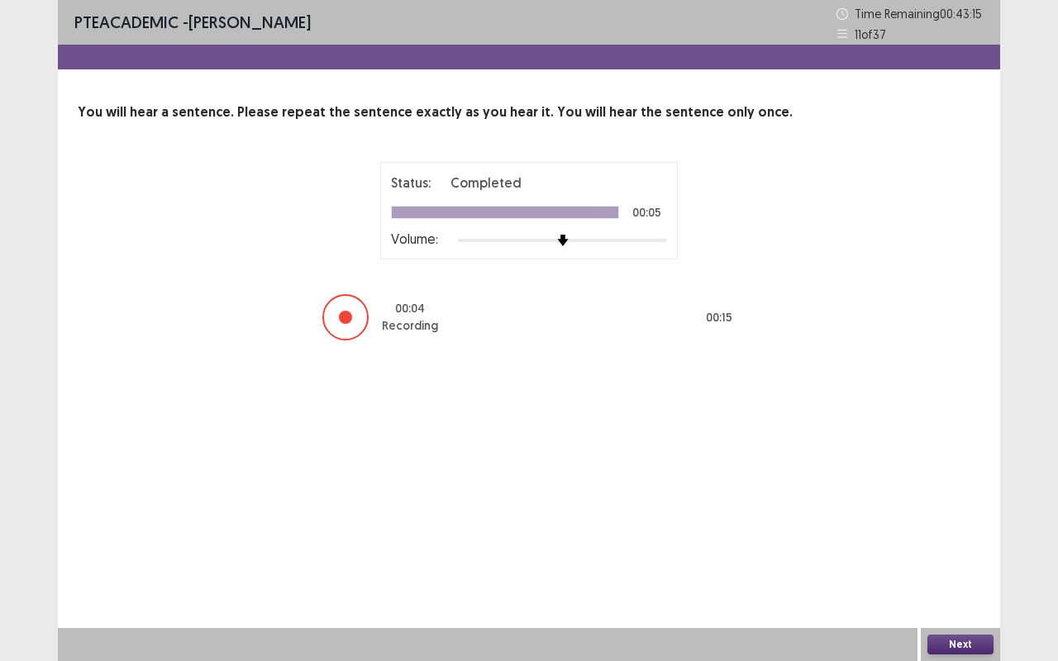
click at [957, 549] on button "Next" at bounding box center [960, 645] width 66 height 20
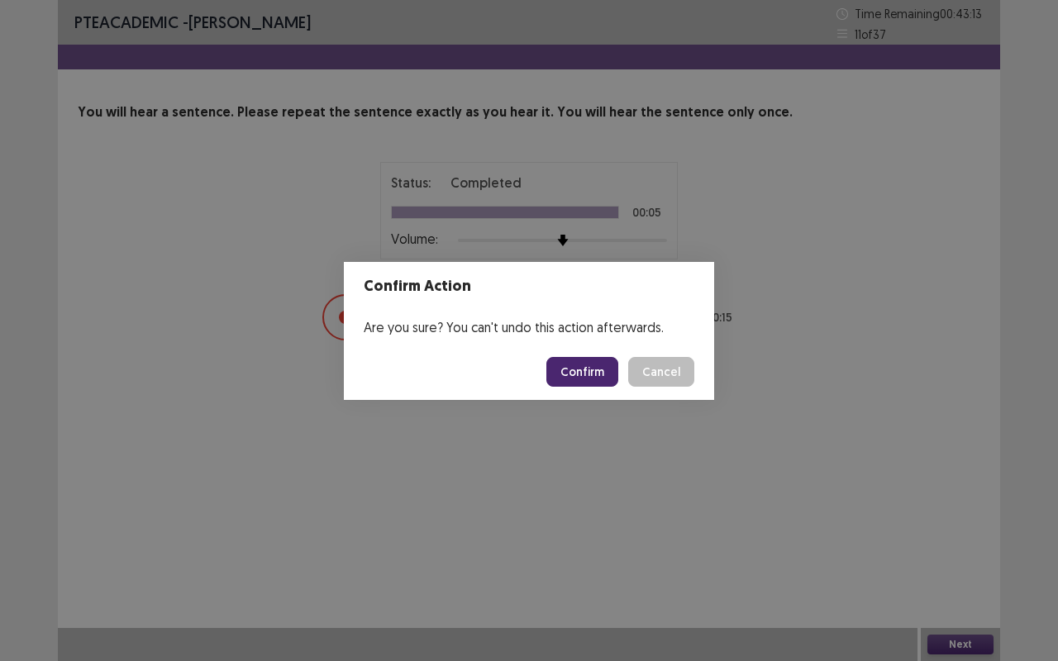
click at [585, 374] on button "Confirm" at bounding box center [582, 372] width 72 height 30
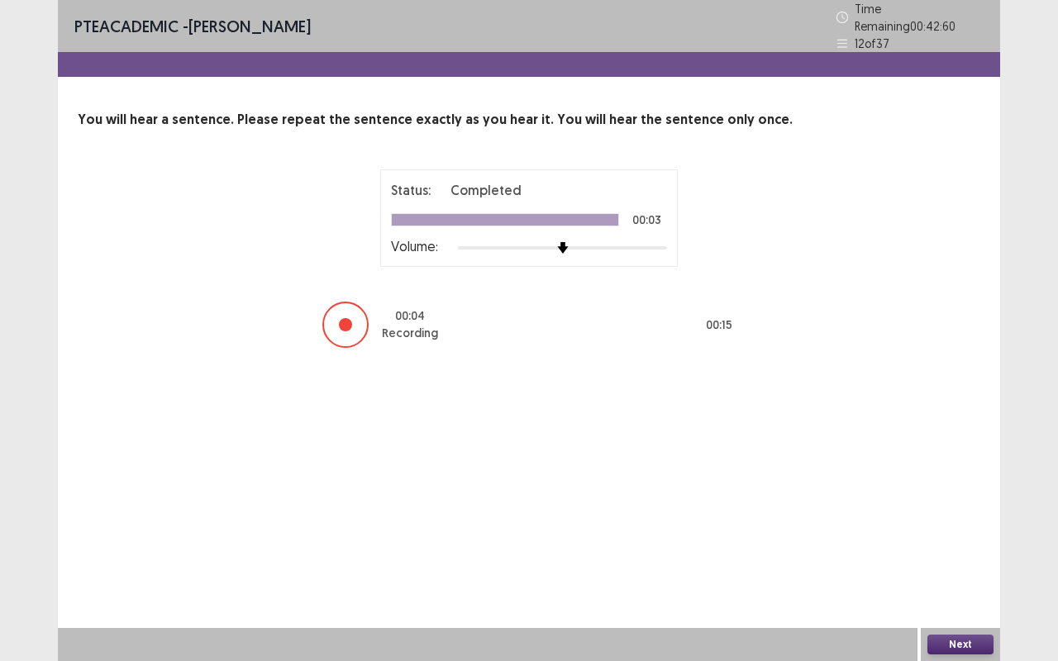
click at [972, 549] on button "Next" at bounding box center [960, 645] width 66 height 20
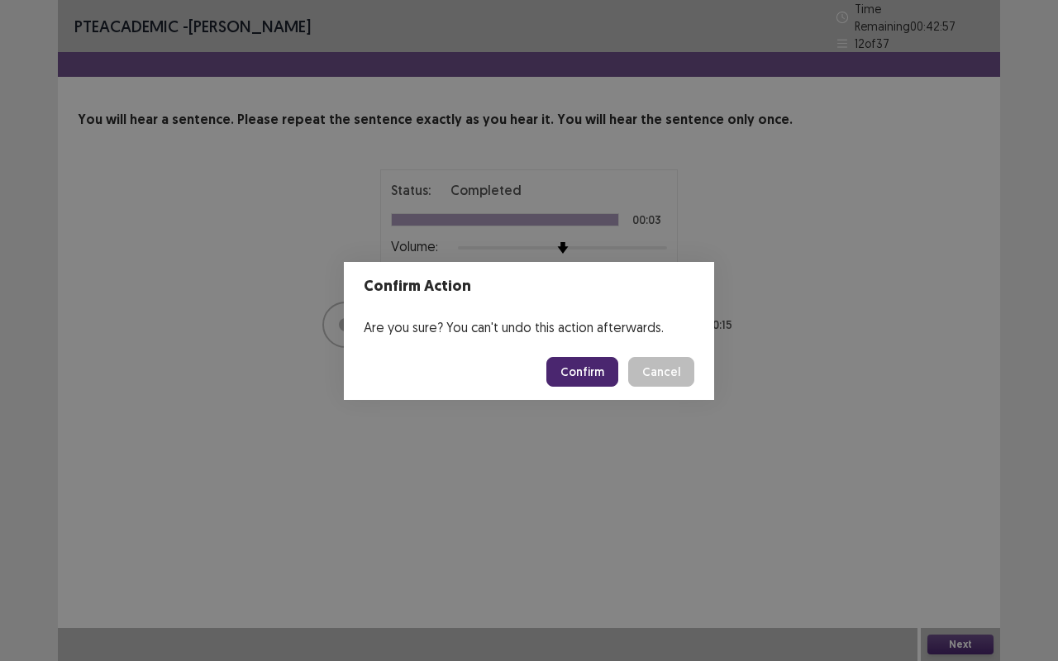
click at [578, 369] on button "Confirm" at bounding box center [582, 372] width 72 height 30
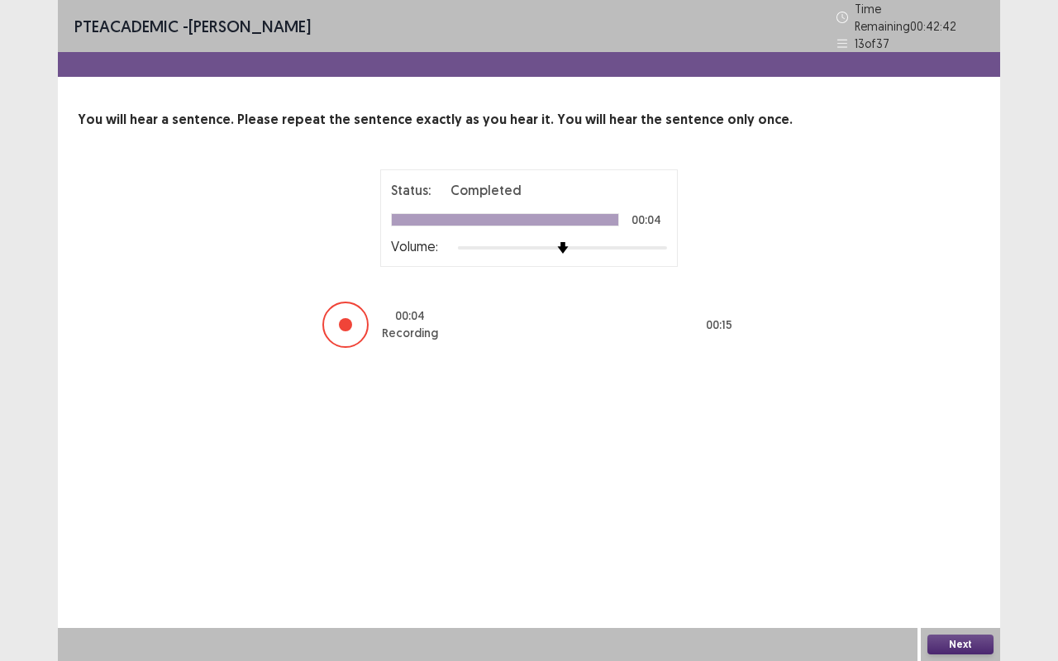
click at [970, 549] on button "Next" at bounding box center [960, 645] width 66 height 20
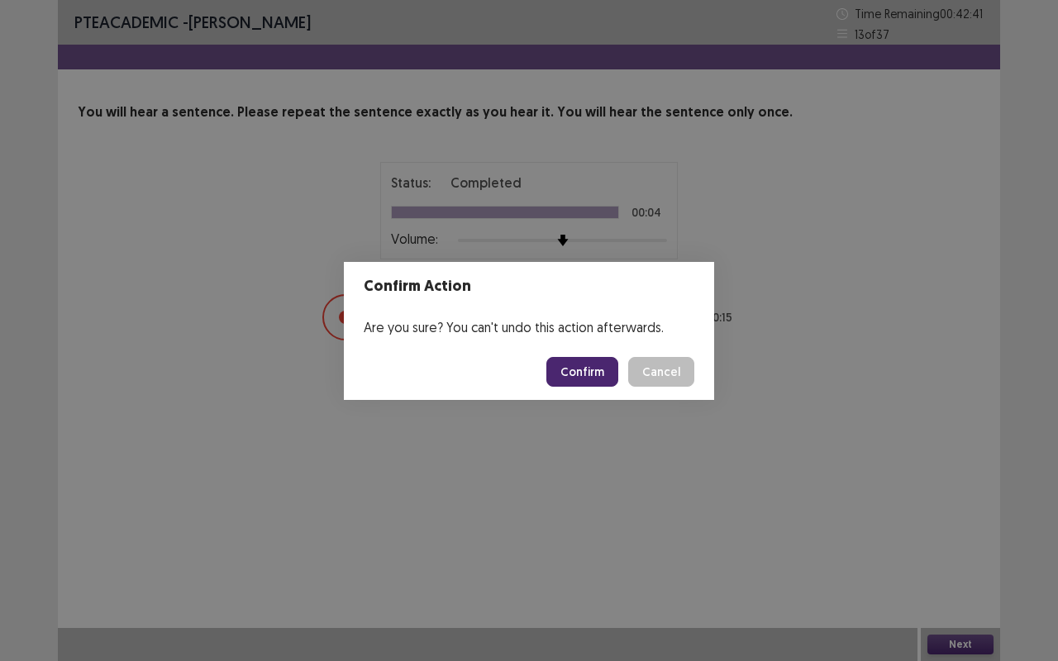
click at [564, 369] on button "Confirm" at bounding box center [582, 372] width 72 height 30
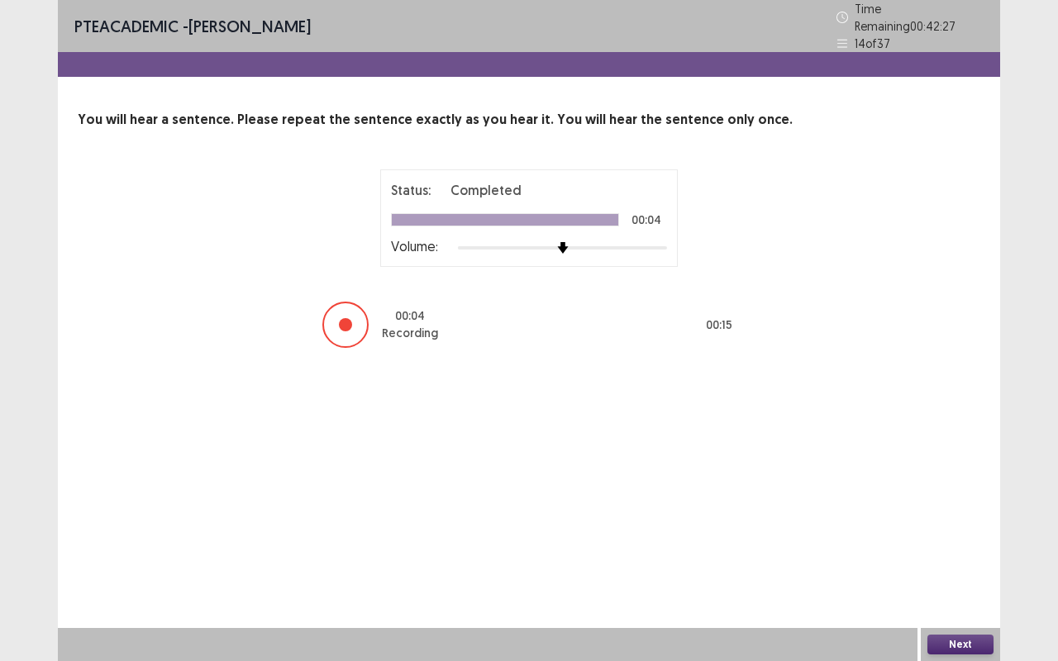
click at [964, 549] on button "Next" at bounding box center [960, 645] width 66 height 20
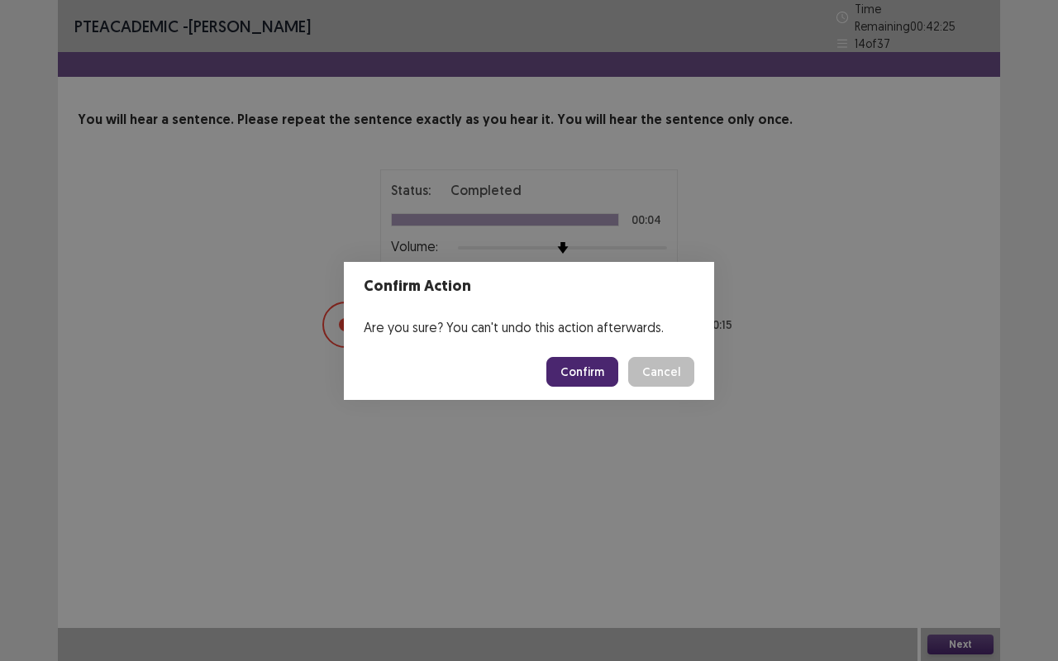
click at [583, 375] on button "Confirm" at bounding box center [582, 372] width 72 height 30
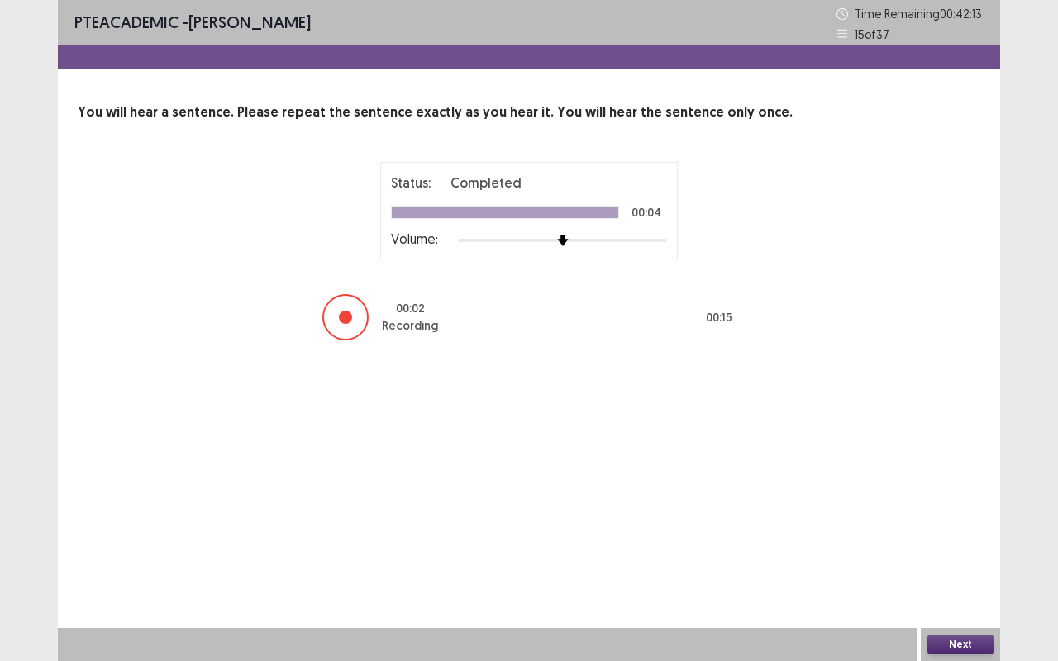
click at [978, 549] on button "Next" at bounding box center [960, 645] width 66 height 20
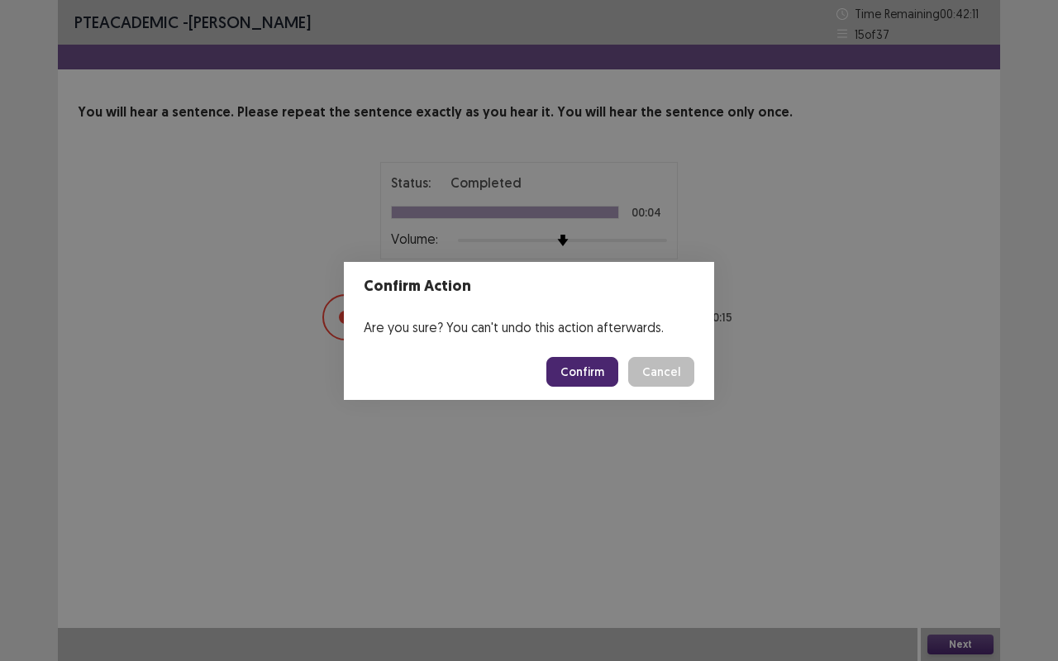
click at [569, 370] on button "Confirm" at bounding box center [582, 372] width 72 height 30
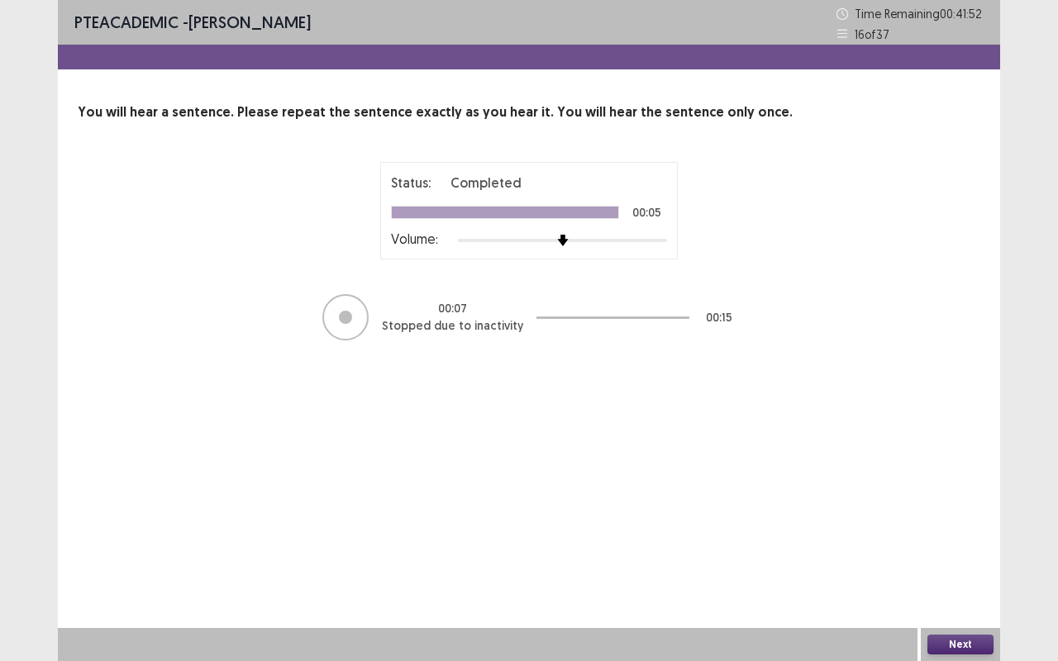
click at [937, 549] on button "Next" at bounding box center [960, 645] width 66 height 20
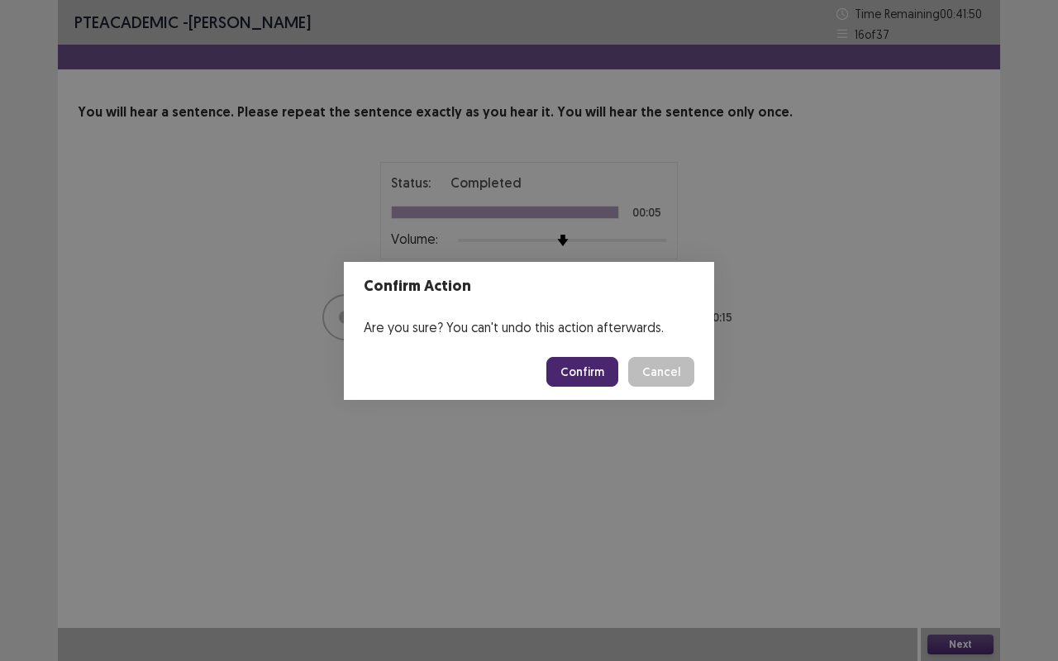
click at [578, 372] on button "Confirm" at bounding box center [582, 372] width 72 height 30
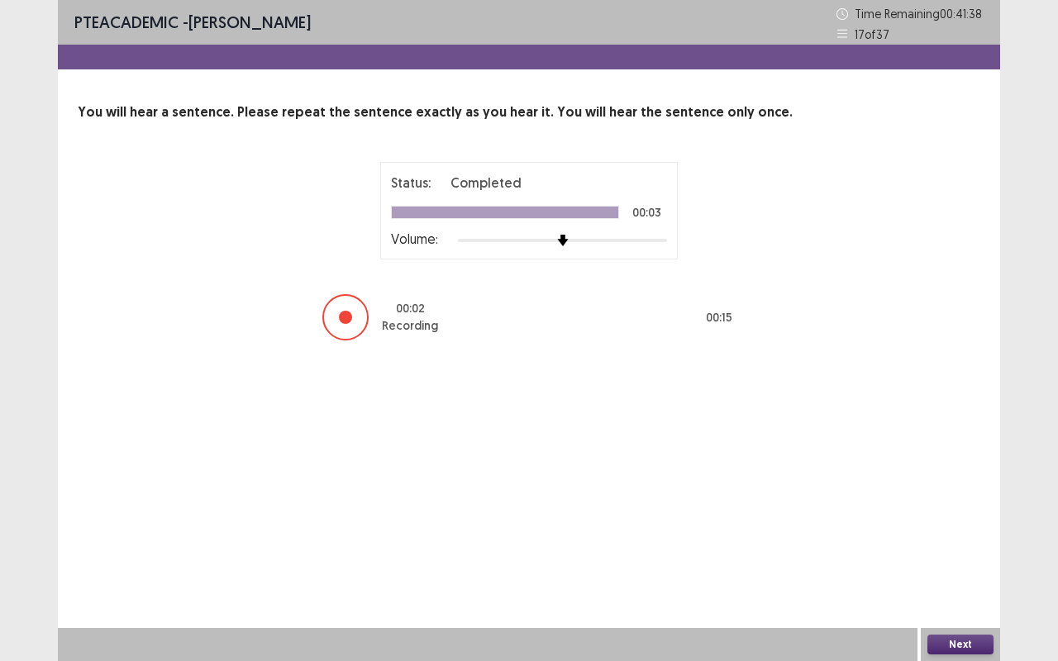
click at [970, 549] on button "Next" at bounding box center [960, 645] width 66 height 20
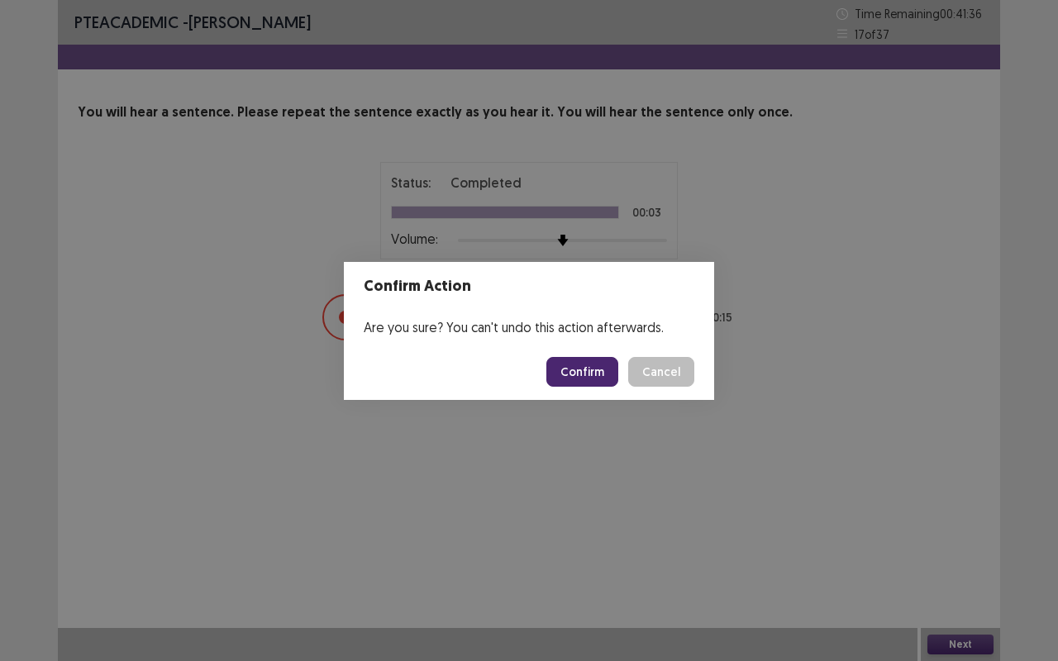
click at [588, 359] on button "Confirm" at bounding box center [582, 372] width 72 height 30
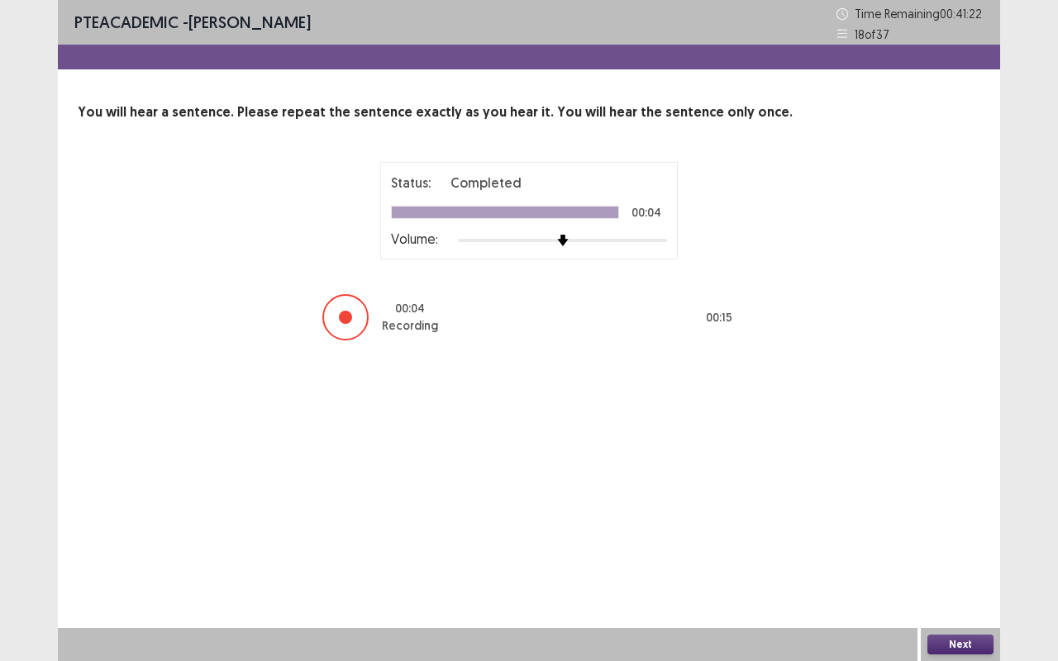
click at [952, 549] on button "Next" at bounding box center [960, 645] width 66 height 20
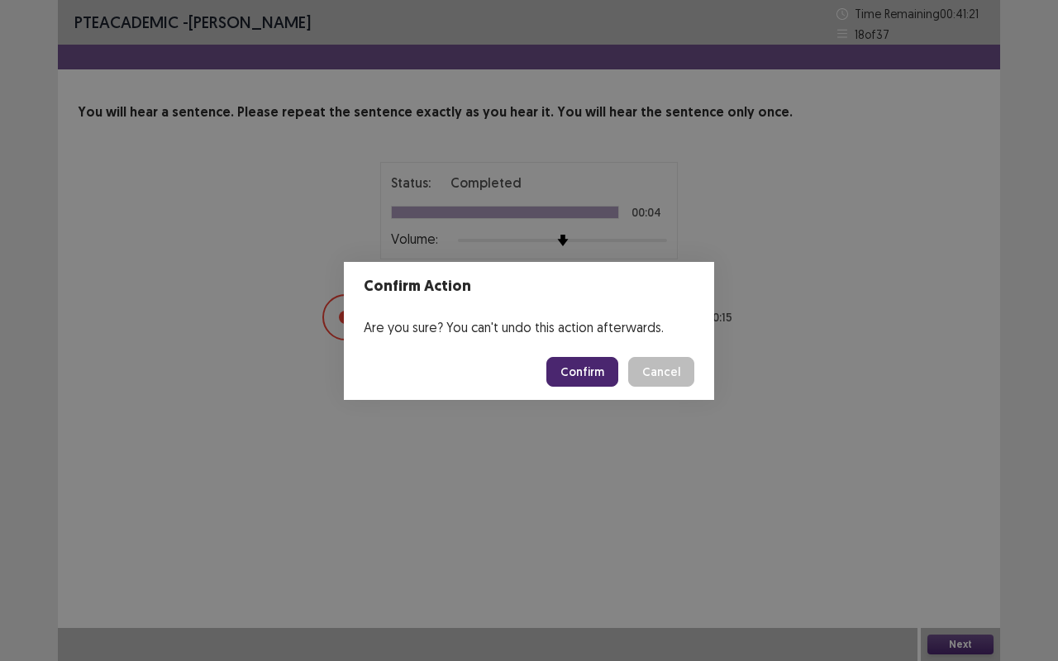
click at [590, 370] on button "Confirm" at bounding box center [582, 372] width 72 height 30
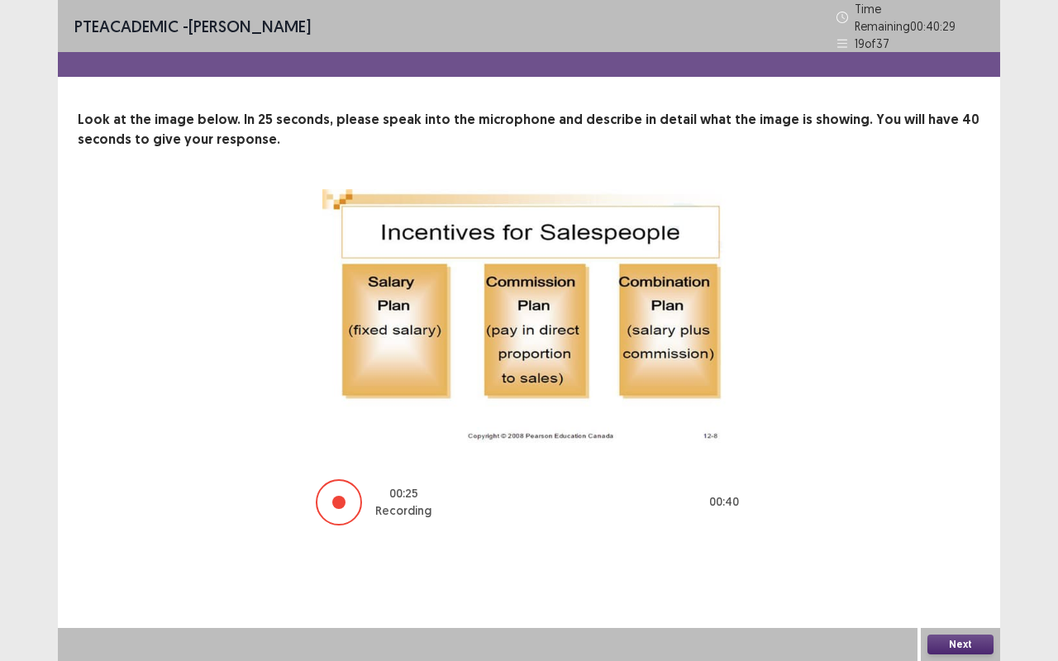
click at [964, 549] on button "Next" at bounding box center [960, 645] width 66 height 20
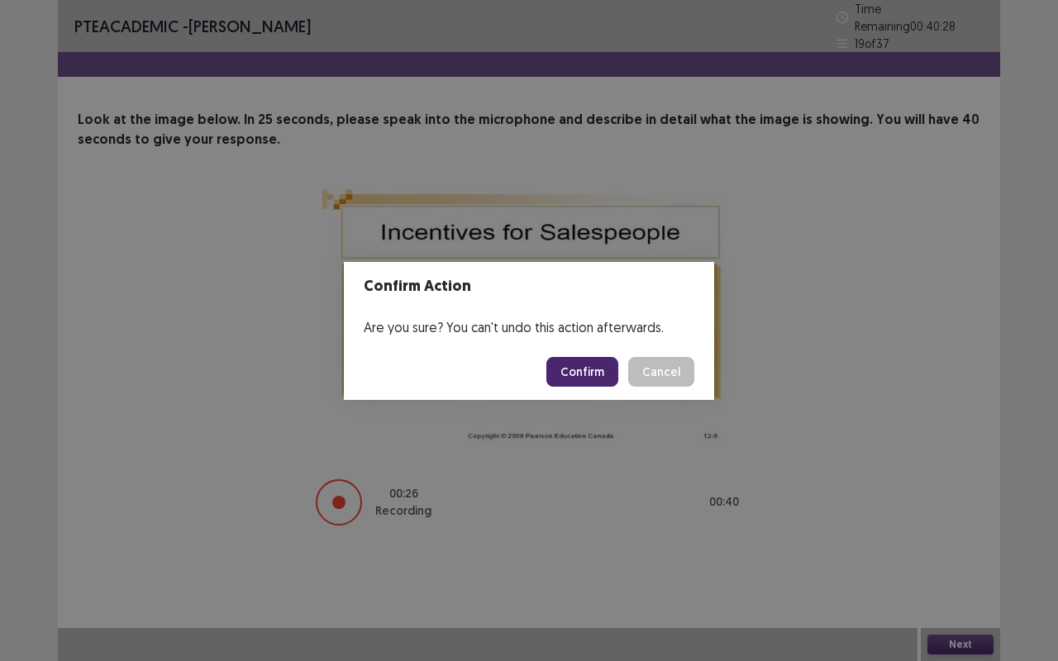
click at [581, 355] on footer "Confirm Cancel" at bounding box center [529, 372] width 370 height 56
click at [582, 366] on button "Confirm" at bounding box center [582, 372] width 72 height 30
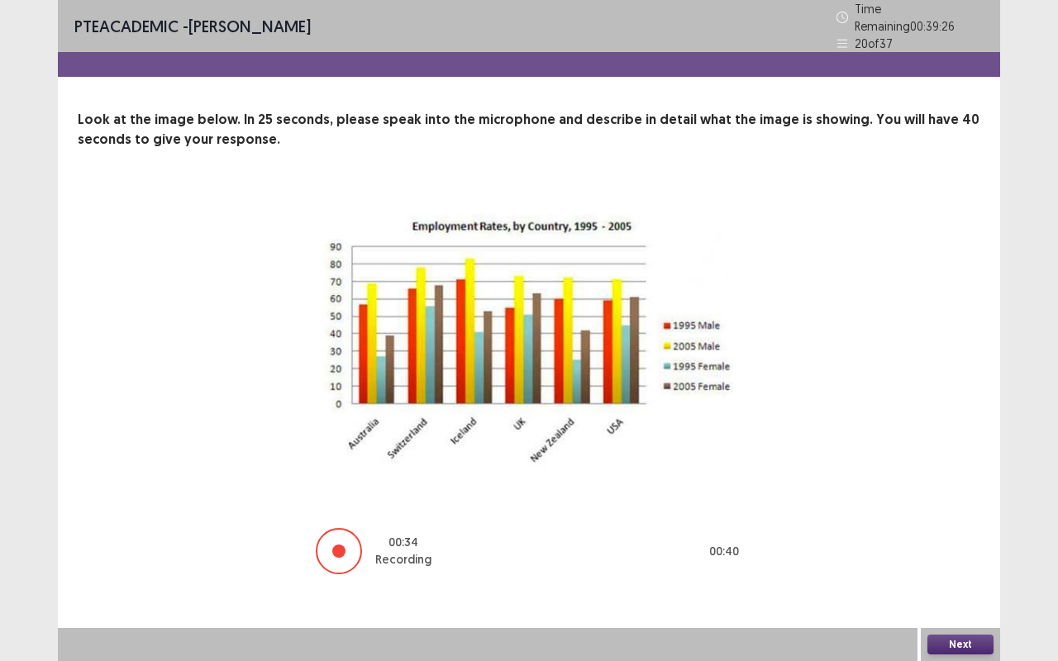
click at [966, 549] on button "Next" at bounding box center [960, 645] width 66 height 20
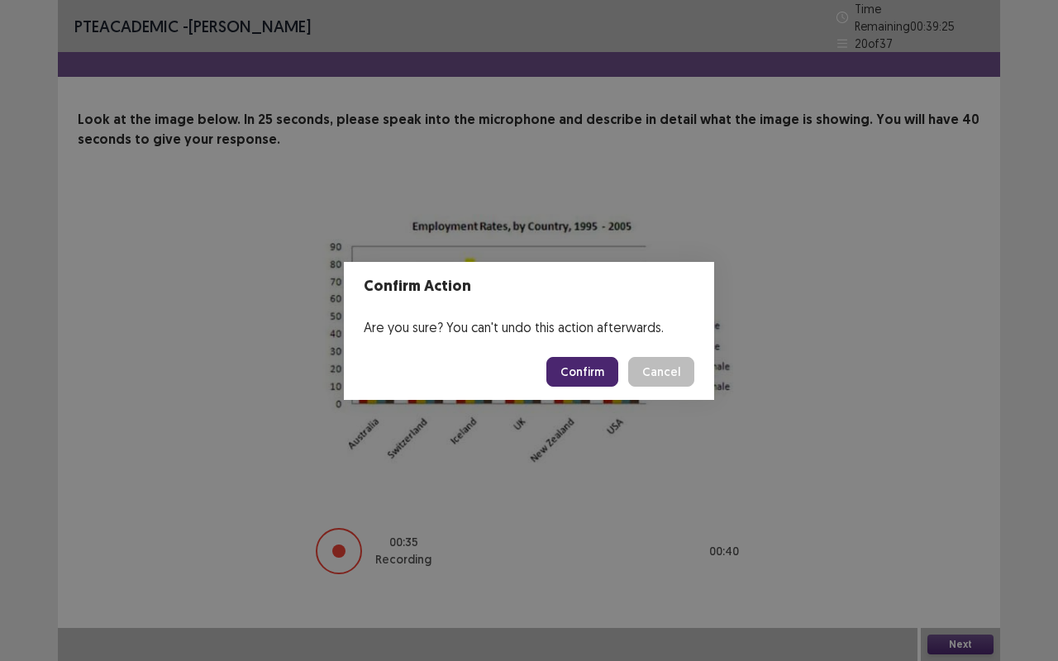
click at [571, 361] on button "Confirm" at bounding box center [582, 372] width 72 height 30
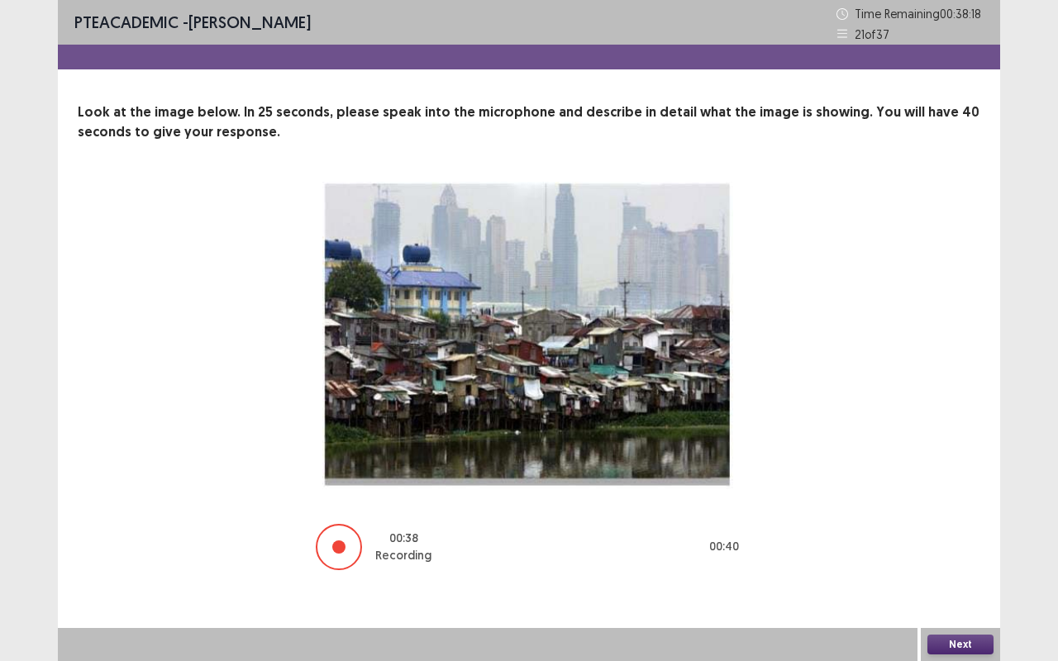
click at [949, 549] on button "Next" at bounding box center [960, 645] width 66 height 20
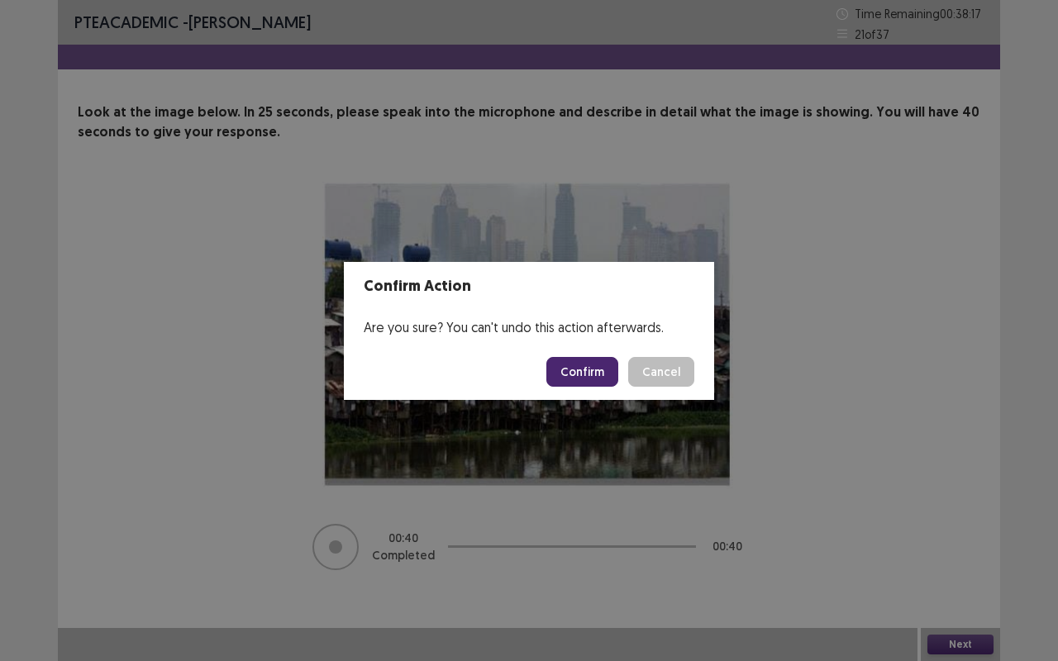
click at [578, 366] on button "Confirm" at bounding box center [582, 372] width 72 height 30
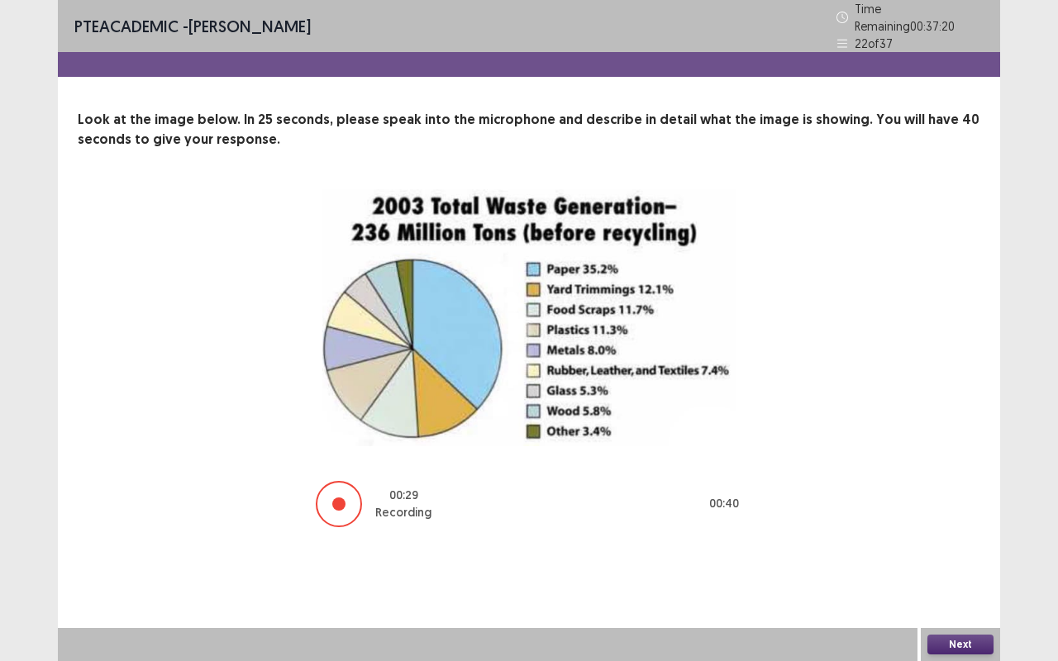
click at [509, 324] on img at bounding box center [528, 317] width 413 height 257
